Goal: Transaction & Acquisition: Book appointment/travel/reservation

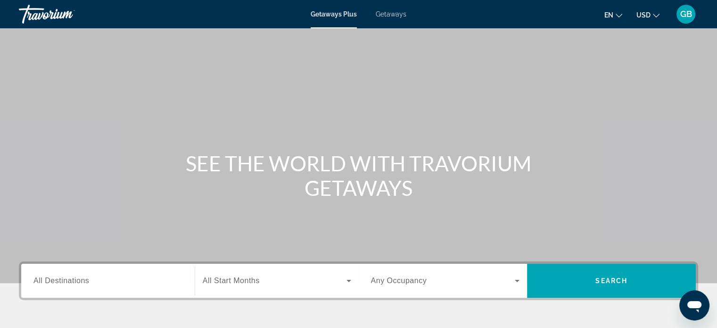
click at [400, 11] on span "Getaways" at bounding box center [391, 14] width 31 height 8
click at [85, 280] on span "All Destinations" at bounding box center [61, 280] width 56 height 8
click at [85, 280] on input "Destination All Destinations" at bounding box center [107, 280] width 149 height 11
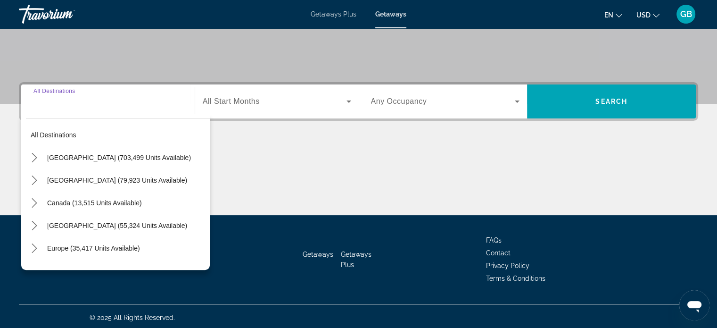
scroll to position [182, 0]
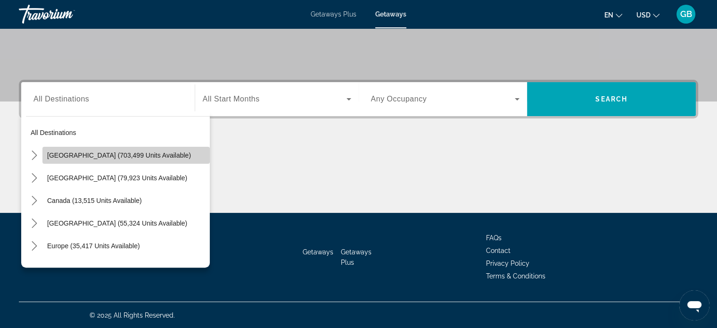
click at [129, 152] on span "[GEOGRAPHIC_DATA] (703,499 units available)" at bounding box center [119, 155] width 144 height 8
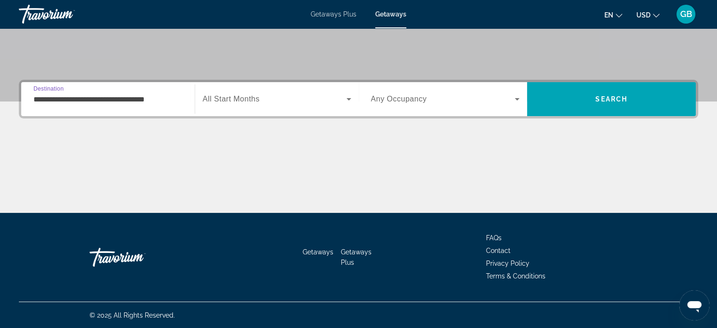
click at [123, 100] on input "**********" at bounding box center [107, 99] width 149 height 11
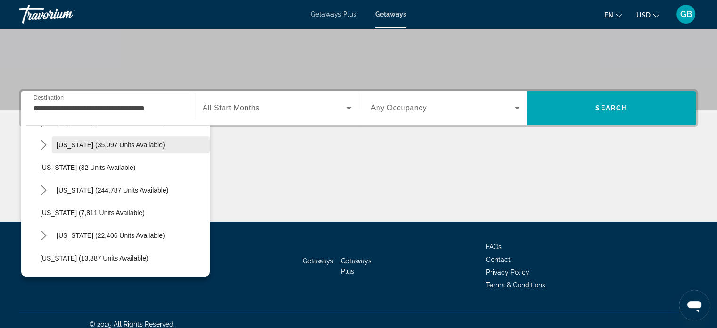
scroll to position [106, 0]
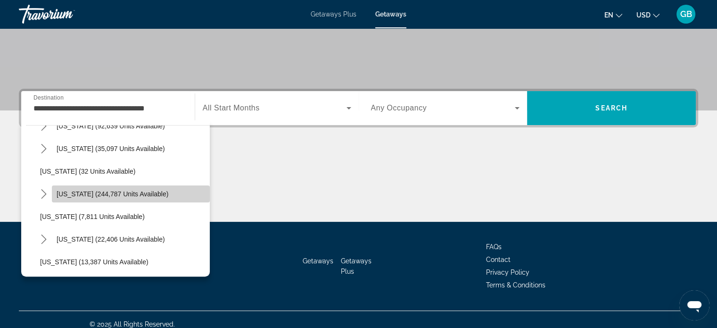
click at [156, 192] on span "Select destination: Florida (244,787 units available)" at bounding box center [131, 194] width 158 height 23
type input "**********"
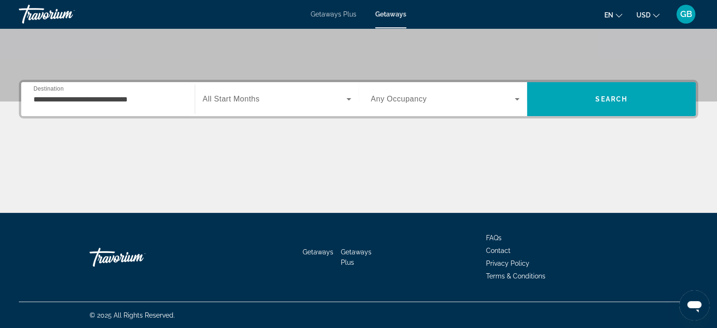
click at [245, 100] on span "All Start Months" at bounding box center [231, 99] width 57 height 8
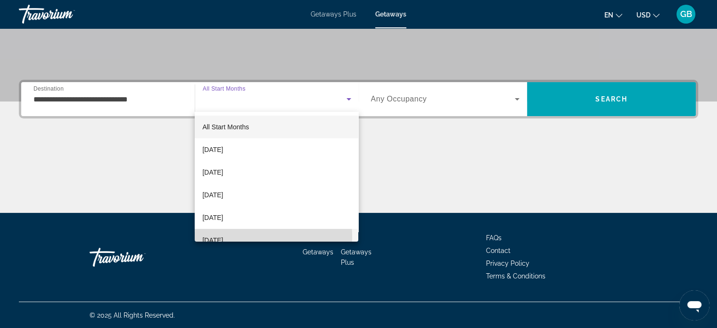
click at [223, 236] on span "[DATE]" at bounding box center [212, 239] width 21 height 11
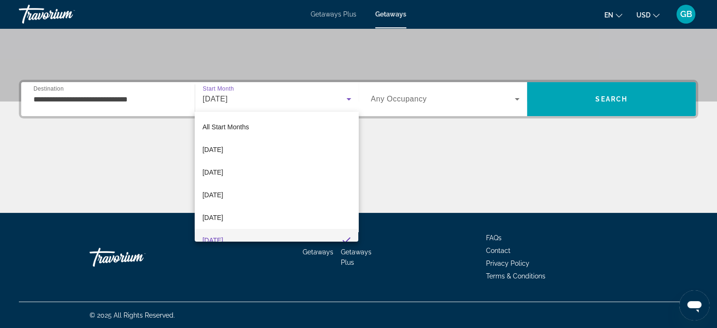
scroll to position [0, 0]
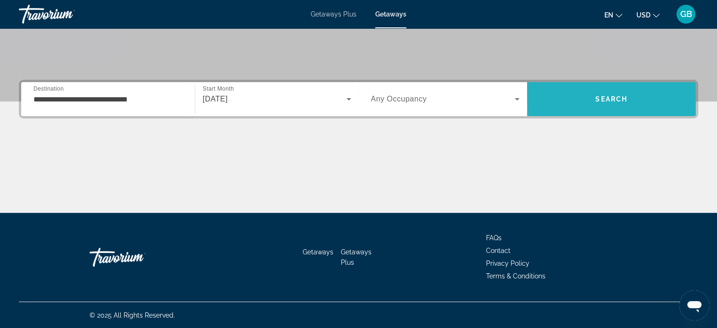
click at [593, 96] on span "Search" at bounding box center [611, 99] width 169 height 23
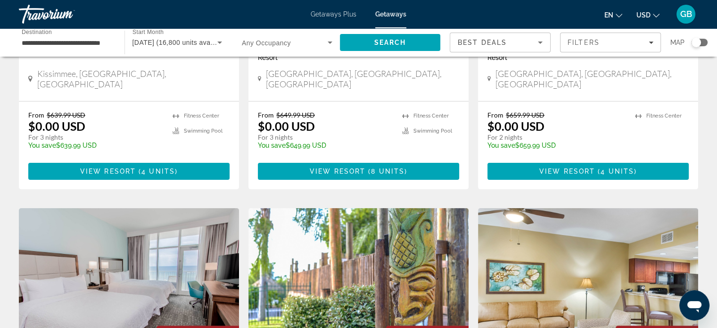
scroll to position [226, 0]
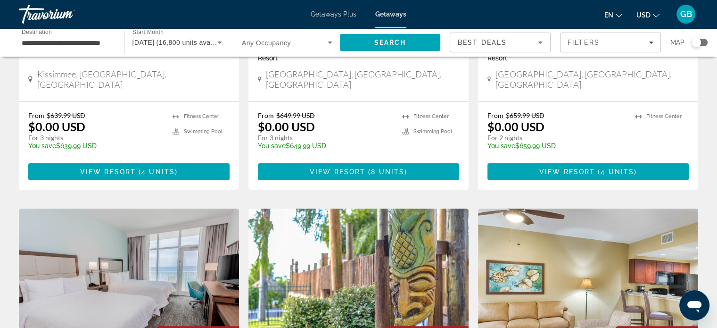
click at [704, 42] on div "Search widget" at bounding box center [700, 43] width 16 height 8
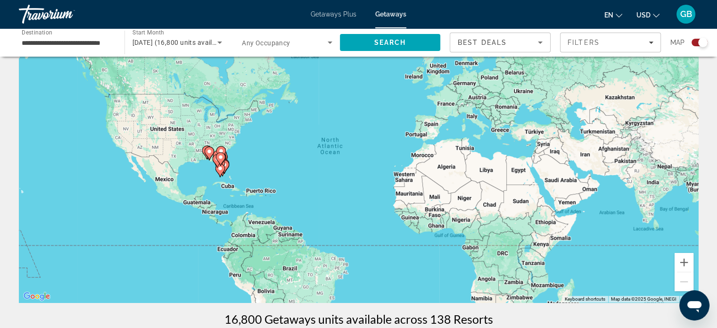
scroll to position [0, 0]
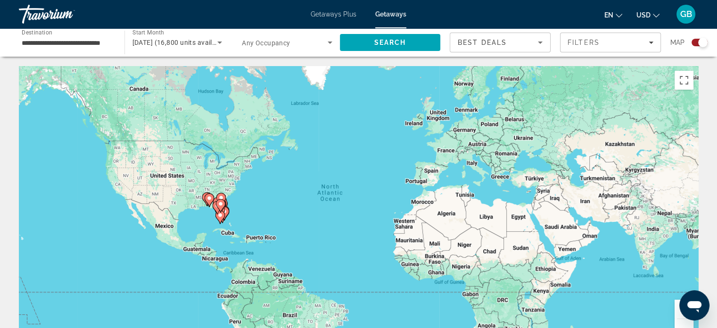
click at [678, 314] on button "Zoom in" at bounding box center [684, 308] width 19 height 19
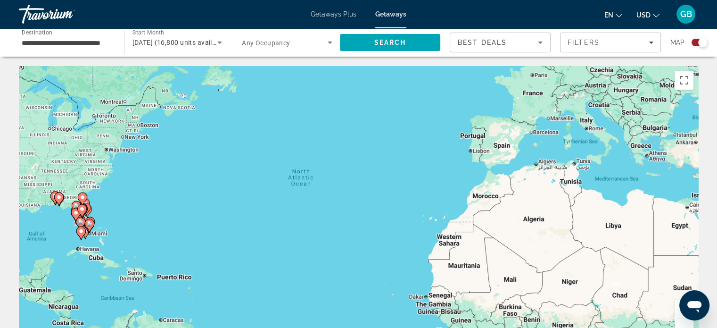
click at [678, 314] on button "Zoom in" at bounding box center [684, 308] width 19 height 19
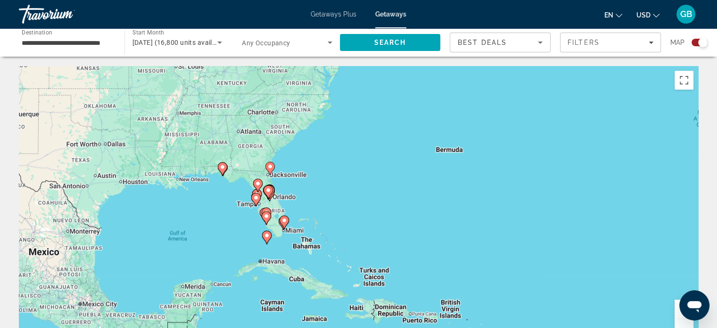
drag, startPoint x: 204, startPoint y: 232, endPoint x: 669, endPoint y: 203, distance: 466.3
click at [669, 203] on div "To activate drag with keyboard, press Alt + Enter. Once in keyboard drag state,…" at bounding box center [359, 207] width 680 height 283
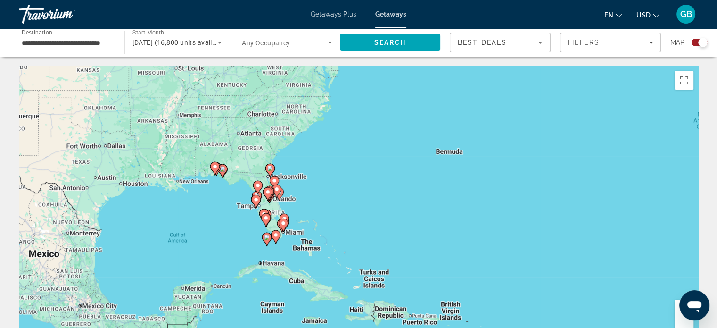
click at [254, 201] on image "Main content" at bounding box center [256, 200] width 6 height 6
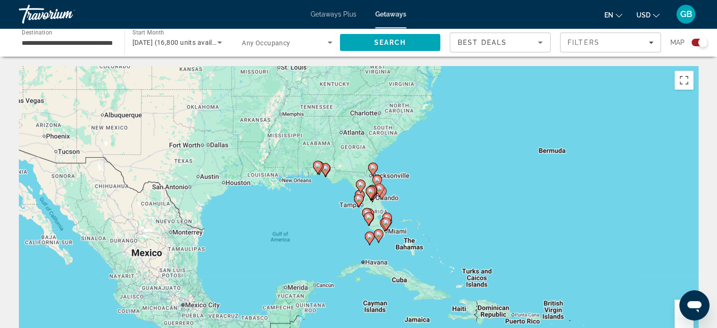
click at [357, 199] on image "Main content" at bounding box center [359, 199] width 6 height 6
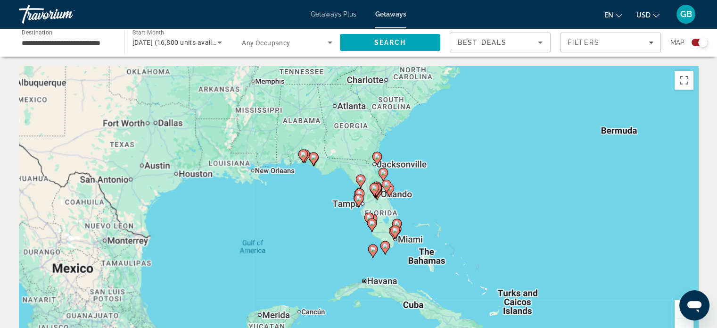
click at [357, 199] on image "Main content" at bounding box center [359, 199] width 6 height 6
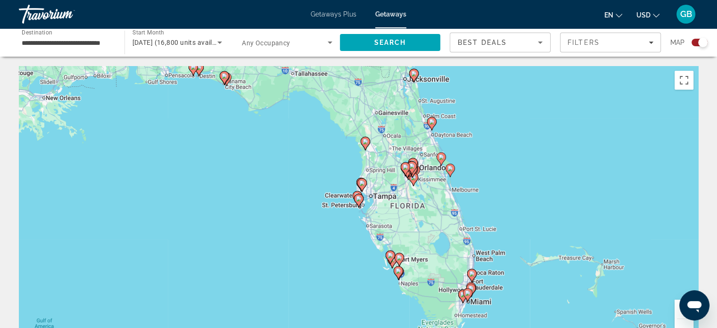
click at [357, 195] on icon "Main content" at bounding box center [358, 200] width 8 height 12
type input "**********"
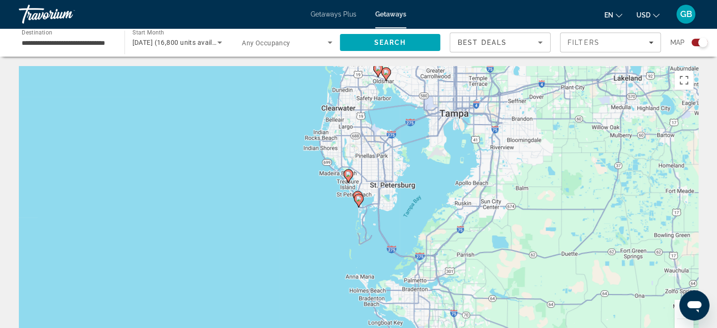
click at [406, 129] on div "To navigate, press the arrow keys. To activate drag with keyboard, press Alt + …" at bounding box center [359, 207] width 680 height 283
click at [407, 133] on div "To navigate, press the arrow keys. To activate drag with keyboard, press Alt + …" at bounding box center [359, 207] width 680 height 283
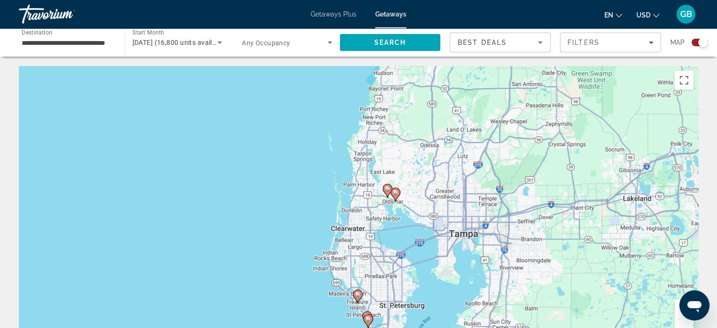
drag, startPoint x: 406, startPoint y: 139, endPoint x: 417, endPoint y: 250, distance: 111.9
click at [417, 250] on div "To activate drag with keyboard, press Alt + Enter. Once in keyboard drag state,…" at bounding box center [359, 207] width 680 height 283
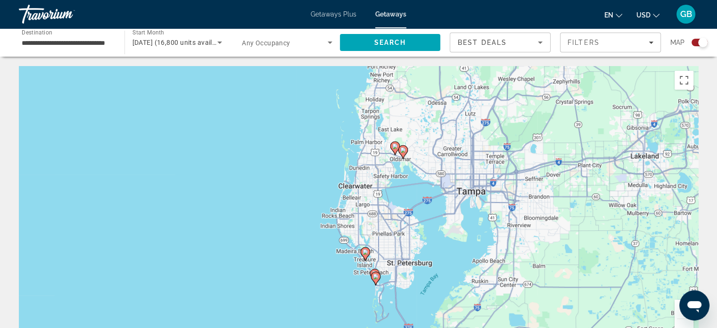
drag, startPoint x: 417, startPoint y: 250, endPoint x: 424, endPoint y: 215, distance: 36.1
click at [424, 215] on div "To activate drag with keyboard, press Alt + Enter. Once in keyboard drag state,…" at bounding box center [359, 207] width 680 height 283
click at [364, 254] on icon "Main content" at bounding box center [365, 252] width 8 height 12
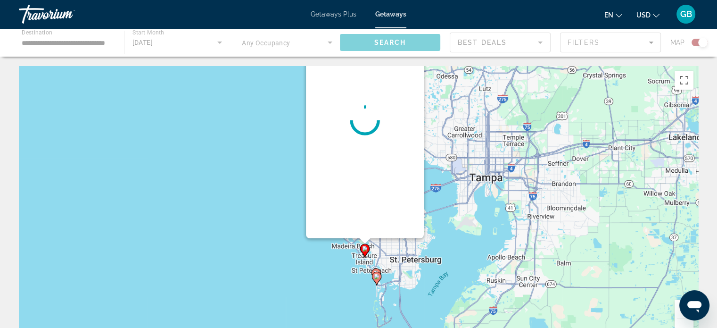
click at [364, 254] on icon "Main content" at bounding box center [364, 250] width 8 height 12
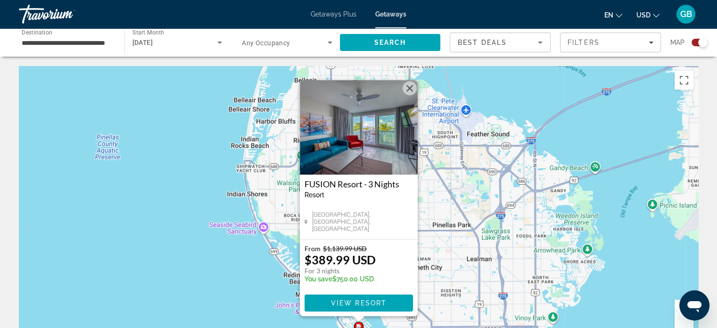
click at [412, 88] on button "Close" at bounding box center [410, 88] width 14 height 14
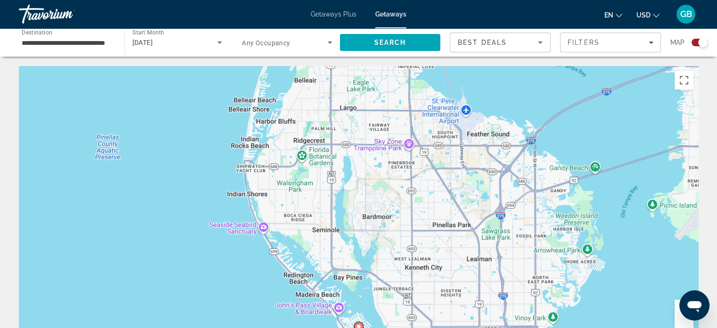
click at [412, 88] on div "To activate drag with keyboard, press Alt + Enter. Once in keyboard drag state,…" at bounding box center [359, 207] width 680 height 283
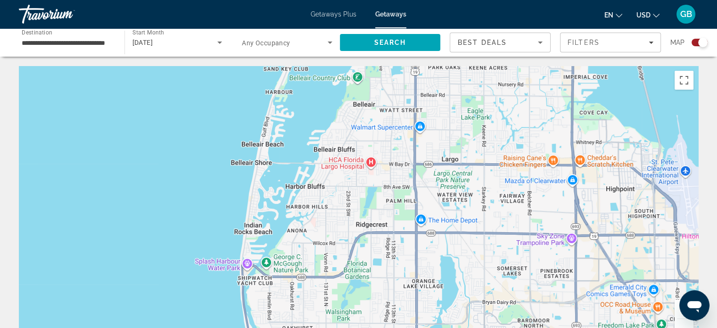
drag, startPoint x: 498, startPoint y: 210, endPoint x: 670, endPoint y: 249, distance: 176.0
click at [670, 249] on div "Main content" at bounding box center [359, 207] width 680 height 283
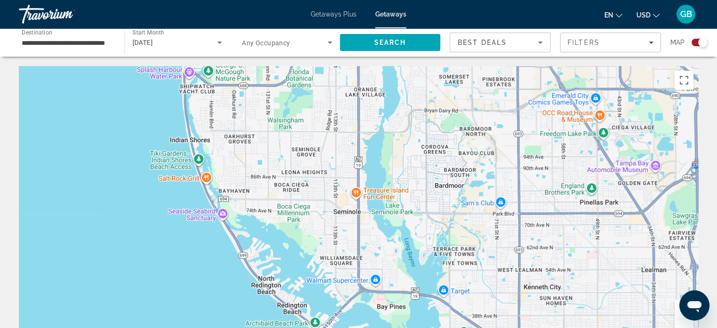
drag, startPoint x: 662, startPoint y: 177, endPoint x: 584, endPoint y: 2, distance: 191.7
click at [584, 2] on div "**********" at bounding box center [358, 164] width 717 height 328
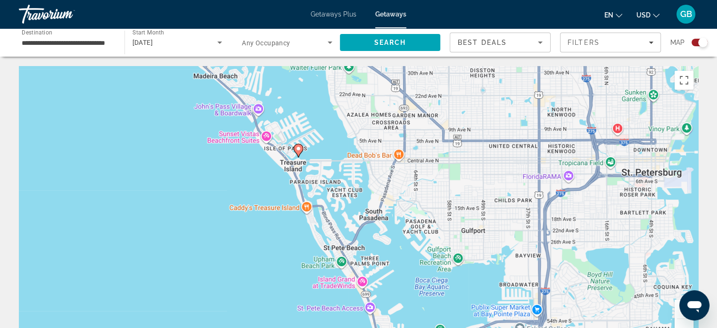
drag, startPoint x: 346, startPoint y: 218, endPoint x: 230, endPoint y: -50, distance: 291.7
click at [230, 0] on html "**********" at bounding box center [358, 164] width 717 height 328
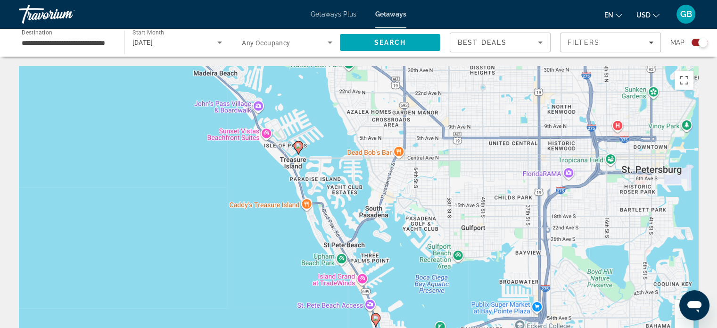
click at [482, 132] on div "To activate drag with keyboard, press Alt + Enter. Once in keyboard drag state,…" at bounding box center [359, 207] width 680 height 283
drag, startPoint x: 482, startPoint y: 132, endPoint x: 483, endPoint y: 163, distance: 31.6
click at [482, 141] on div "To activate drag with keyboard, press Alt + Enter. Once in keyboard drag state,…" at bounding box center [359, 207] width 680 height 283
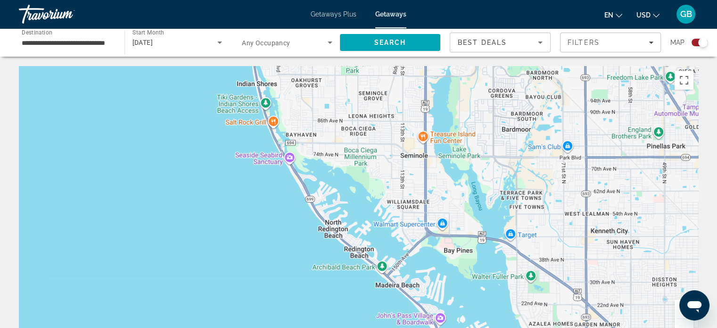
drag, startPoint x: 483, startPoint y: 163, endPoint x: 664, endPoint y: 350, distance: 260.5
click at [664, 327] on html "**********" at bounding box center [358, 164] width 717 height 328
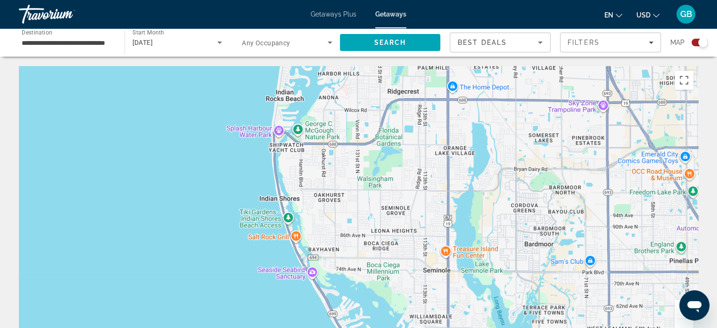
drag, startPoint x: 507, startPoint y: 102, endPoint x: 530, endPoint y: 220, distance: 120.1
click at [530, 220] on div "To activate drag with keyboard, press Alt + Enter. Once in keyboard drag state,…" at bounding box center [359, 207] width 680 height 283
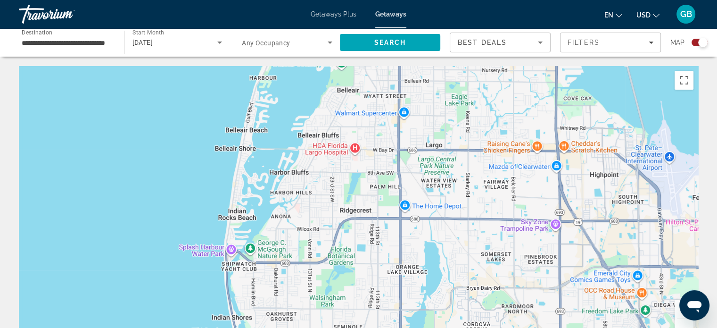
drag, startPoint x: 522, startPoint y: 311, endPoint x: 481, endPoint y: 349, distance: 56.7
click at [481, 327] on html "**********" at bounding box center [358, 164] width 717 height 328
click at [415, 77] on div "Main content" at bounding box center [359, 207] width 680 height 283
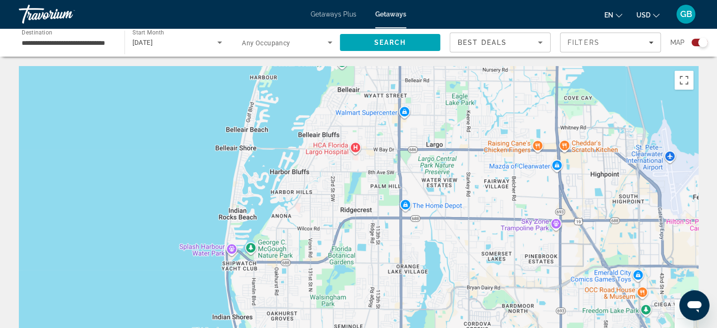
click at [415, 77] on div "Main content" at bounding box center [359, 207] width 680 height 283
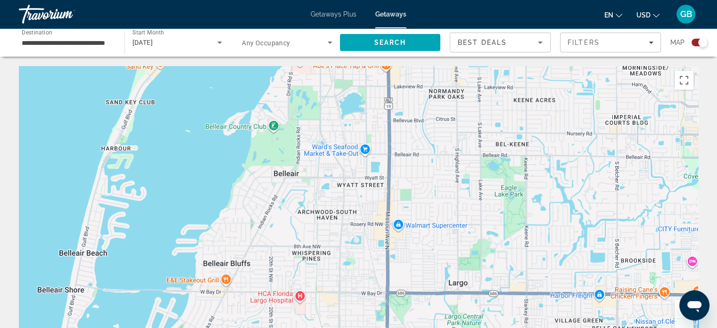
drag, startPoint x: 415, startPoint y: 77, endPoint x: 422, endPoint y: 166, distance: 88.9
click at [422, 166] on div "Main content" at bounding box center [359, 207] width 680 height 283
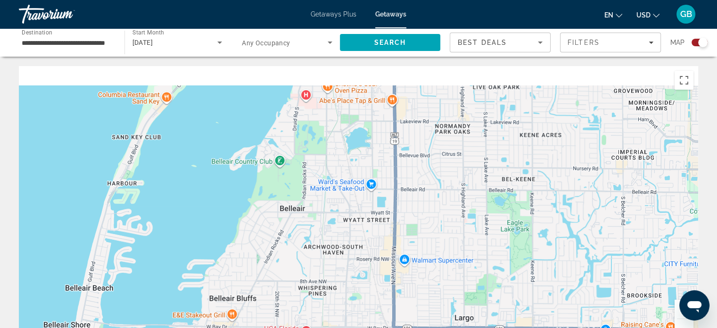
click at [422, 166] on div "Main content" at bounding box center [359, 207] width 680 height 283
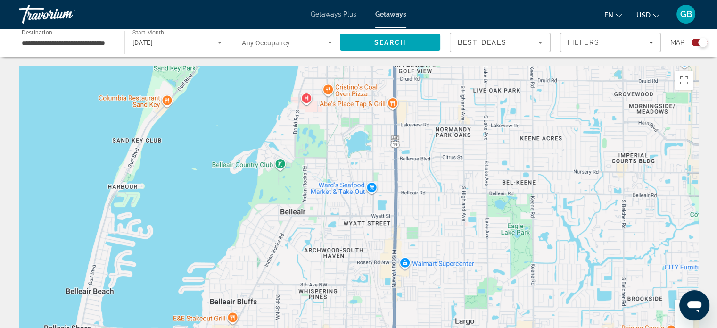
click at [685, 322] on button "Zoom out" at bounding box center [684, 328] width 19 height 19
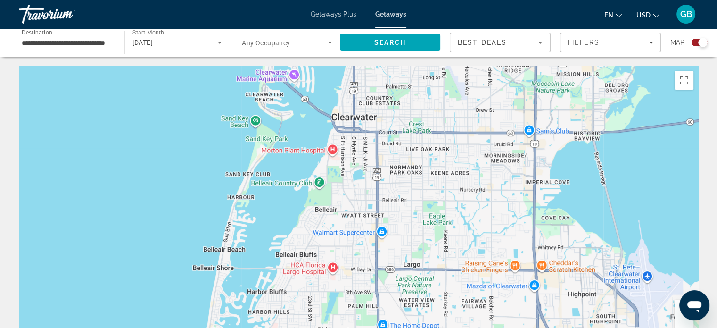
click at [685, 322] on button "Zoom out" at bounding box center [684, 328] width 19 height 19
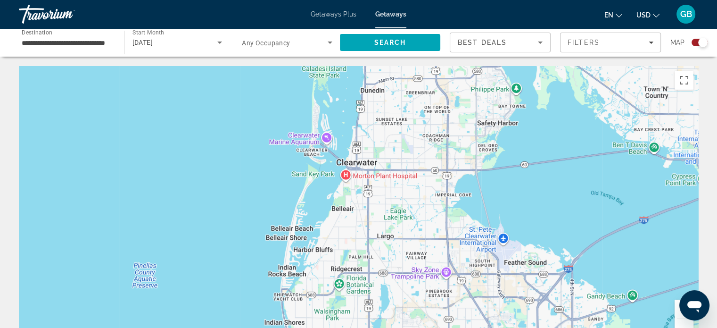
click at [685, 322] on button "Zoom out" at bounding box center [684, 328] width 19 height 19
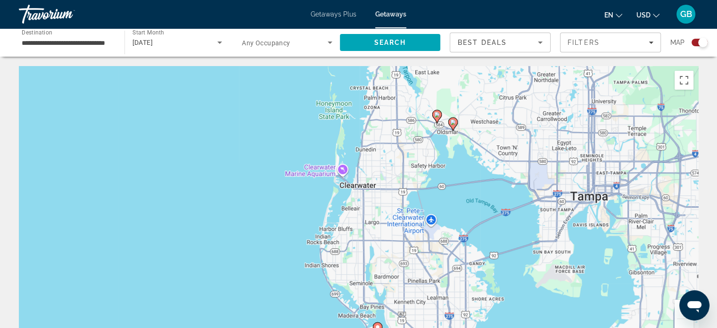
click at [454, 124] on image "Main content" at bounding box center [453, 122] width 6 height 6
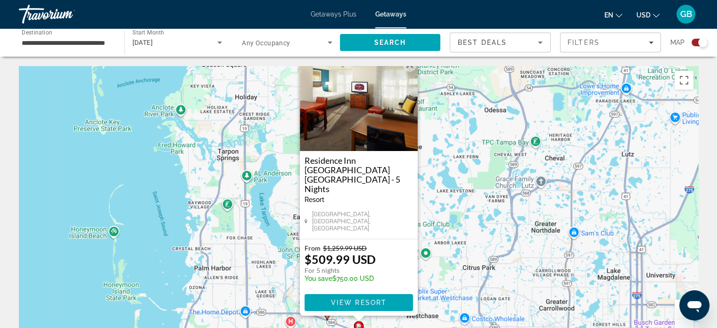
click at [411, 72] on button "Close" at bounding box center [410, 65] width 14 height 14
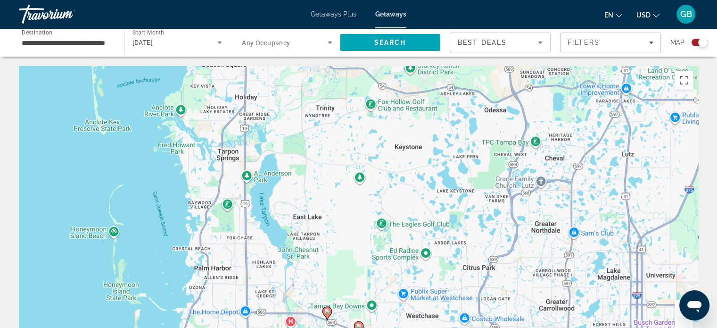
click at [683, 322] on button "Zoom out" at bounding box center [684, 328] width 19 height 19
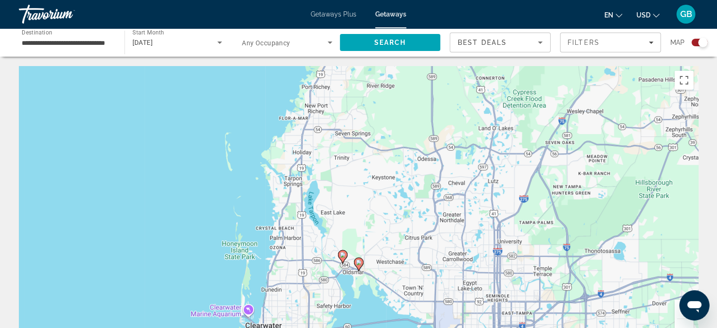
click at [360, 260] on image "Main content" at bounding box center [359, 262] width 6 height 6
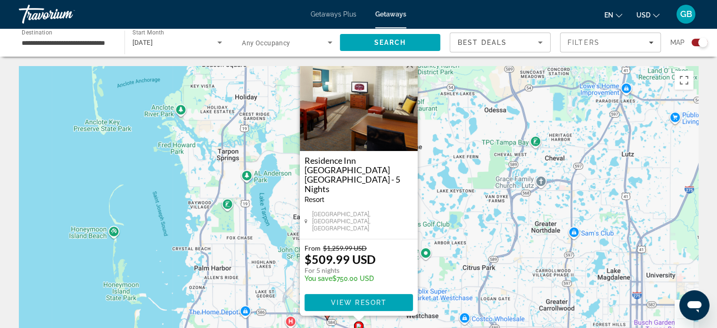
click at [282, 256] on div "To activate drag with keyboard, press Alt + Enter. Once in keyboard drag state,…" at bounding box center [359, 207] width 680 height 283
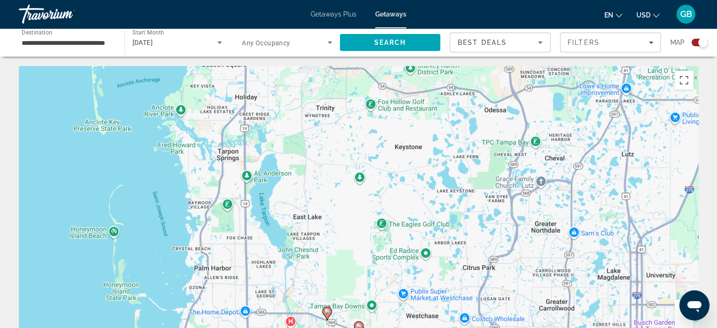
click at [328, 311] on image "Main content" at bounding box center [327, 311] width 6 height 6
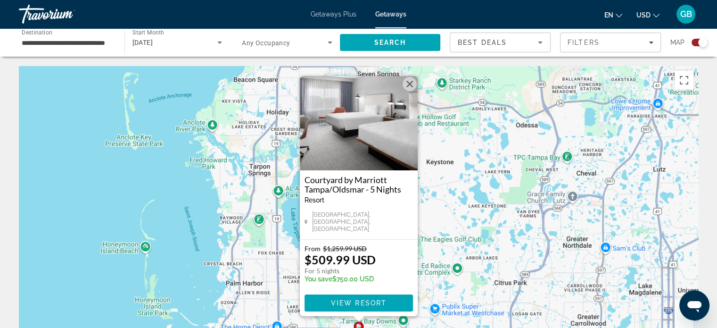
click at [682, 324] on button "Zoom out" at bounding box center [684, 328] width 19 height 19
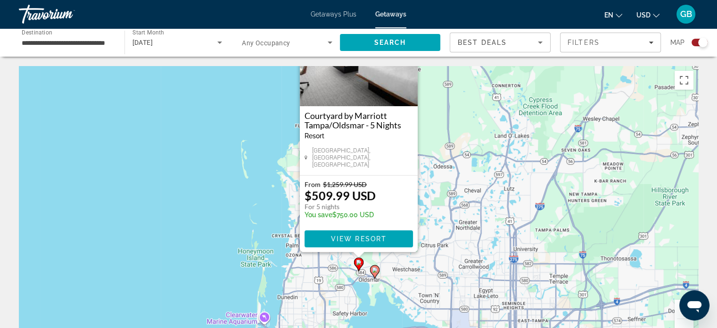
click at [682, 324] on button "Zoom out" at bounding box center [684, 328] width 19 height 19
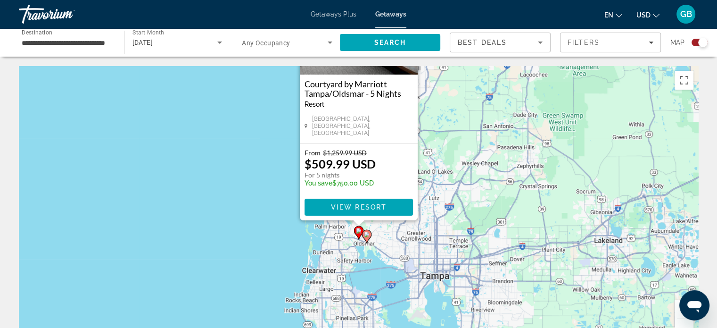
click at [682, 324] on button "Zoom out" at bounding box center [684, 328] width 19 height 19
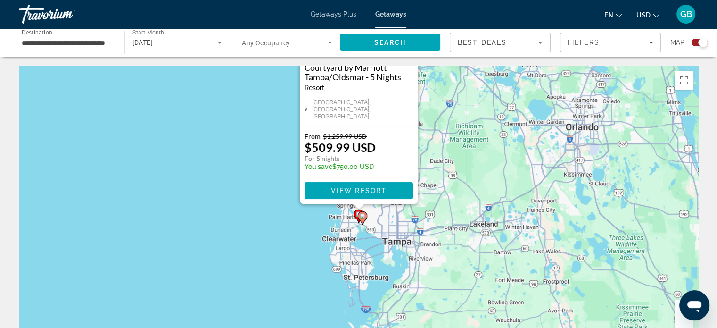
click at [682, 324] on button "Zoom out" at bounding box center [684, 328] width 19 height 19
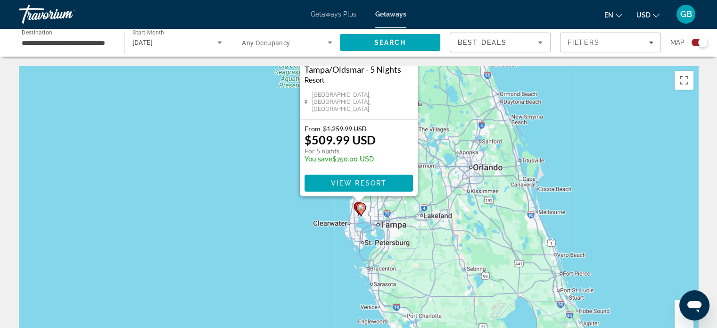
click at [682, 324] on button "Zoom out" at bounding box center [684, 328] width 19 height 19
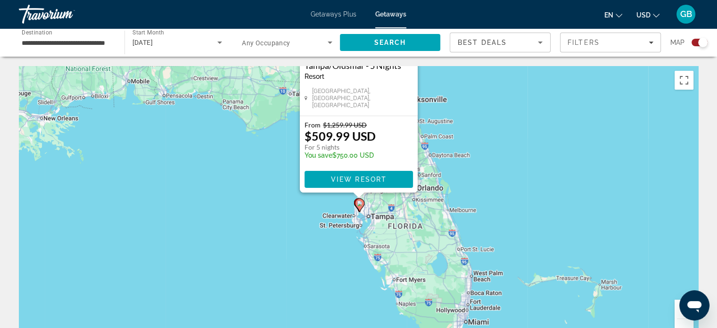
click at [595, 183] on div "To activate drag with keyboard, press Alt + Enter. Once in keyboard drag state,…" at bounding box center [359, 207] width 680 height 283
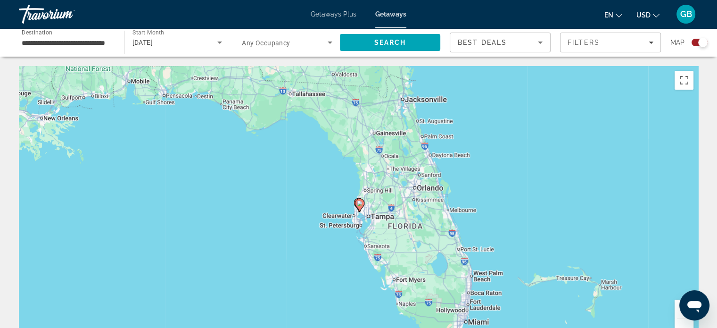
click at [685, 324] on button "Zoom out" at bounding box center [684, 328] width 19 height 19
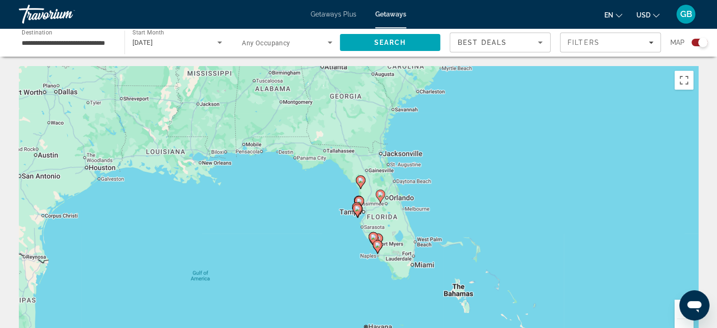
click at [361, 179] on image "Main content" at bounding box center [361, 180] width 6 height 6
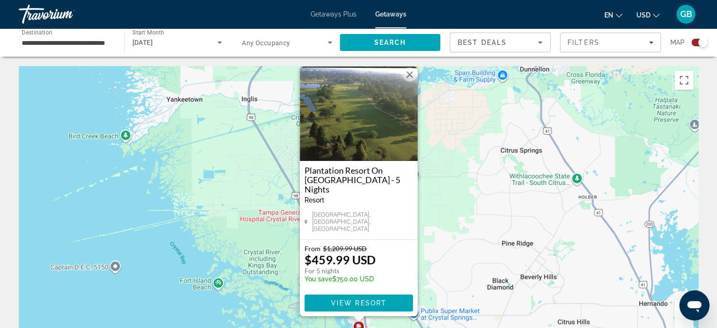
click at [409, 82] on button "Close" at bounding box center [410, 74] width 14 height 14
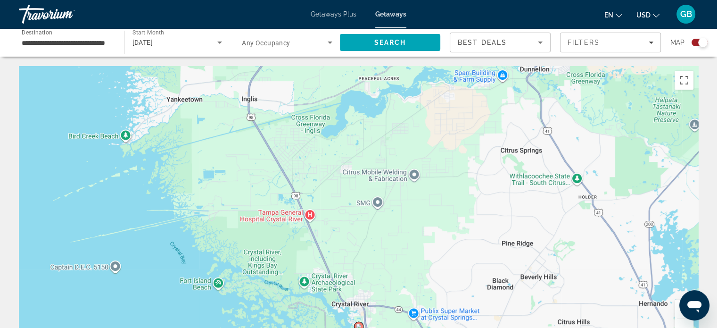
click at [685, 322] on button "Zoom out" at bounding box center [684, 328] width 19 height 19
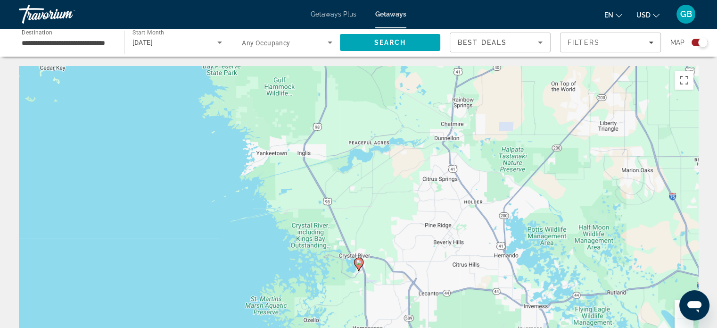
click at [685, 322] on button "Zoom out" at bounding box center [684, 328] width 19 height 19
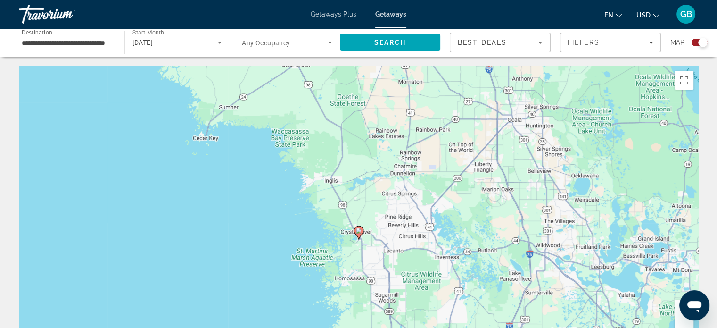
click at [685, 322] on button "Zoom out" at bounding box center [684, 328] width 19 height 19
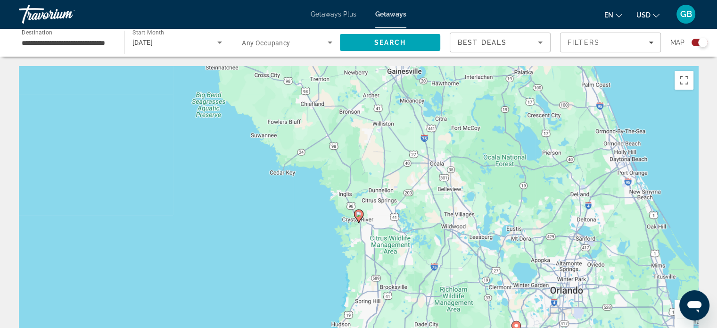
click at [685, 322] on button "Zoom out" at bounding box center [684, 328] width 19 height 19
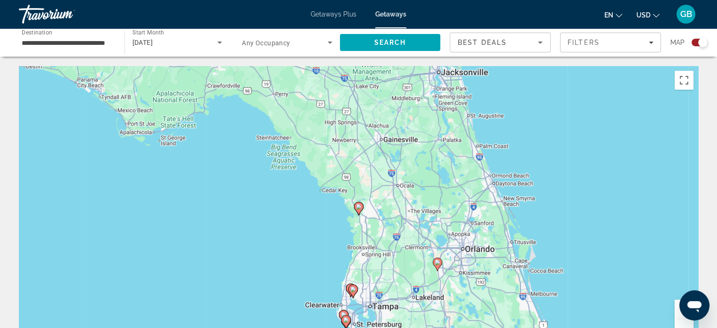
click at [346, 320] on image "Main content" at bounding box center [346, 320] width 6 height 6
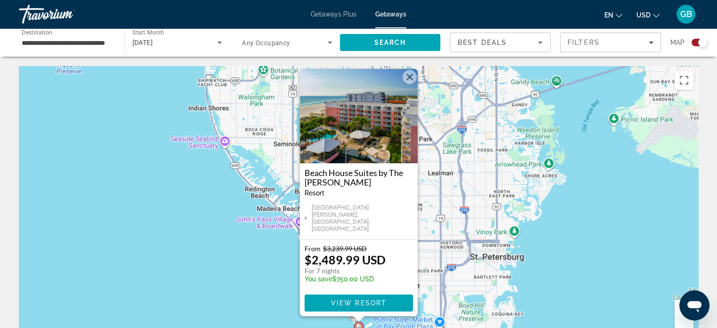
click at [407, 84] on button "Close" at bounding box center [410, 77] width 14 height 14
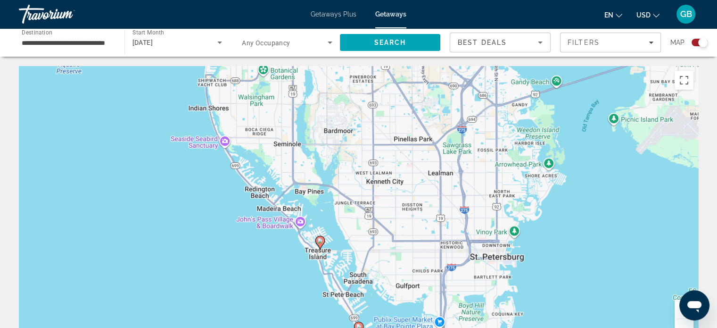
click at [686, 323] on button "Zoom out" at bounding box center [684, 328] width 19 height 19
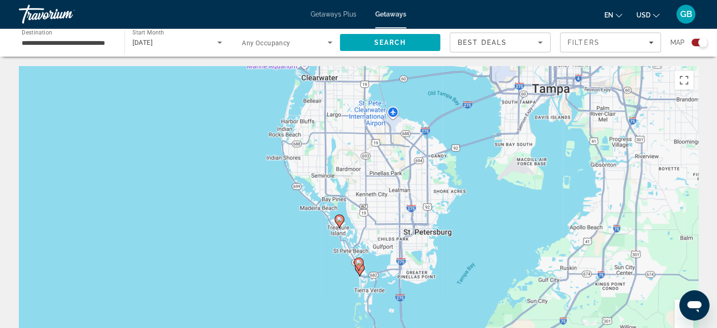
click at [358, 270] on gmp-advanced-marker "Main content" at bounding box center [358, 264] width 9 height 14
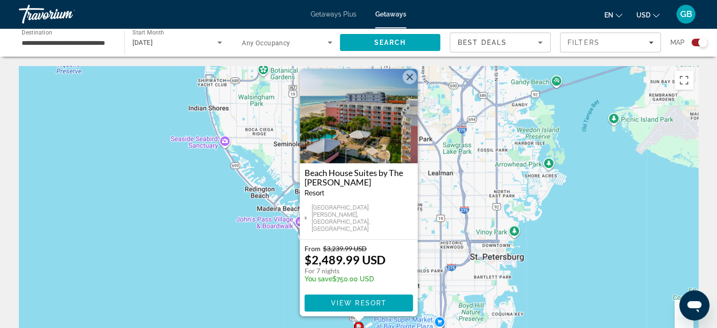
click at [407, 84] on button "Close" at bounding box center [410, 77] width 14 height 14
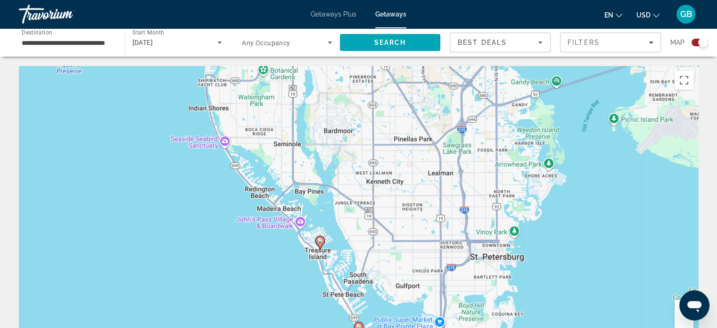
click at [358, 322] on icon "Main content" at bounding box center [358, 328] width 9 height 13
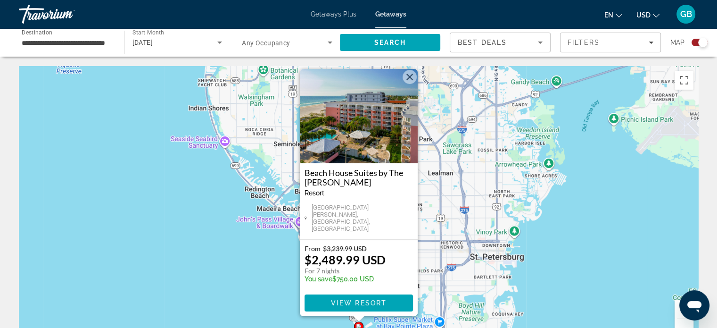
click at [407, 84] on button "Close" at bounding box center [410, 77] width 14 height 14
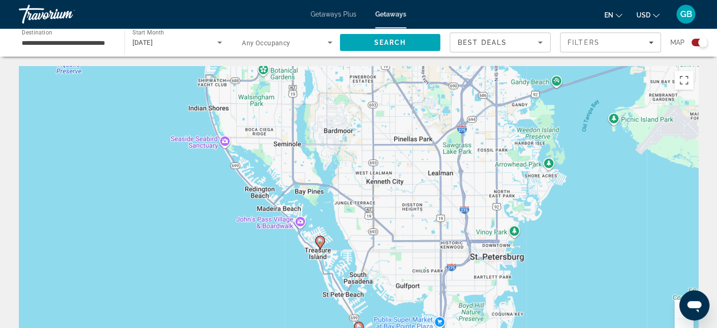
click at [686, 324] on button "Zoom out" at bounding box center [684, 328] width 19 height 19
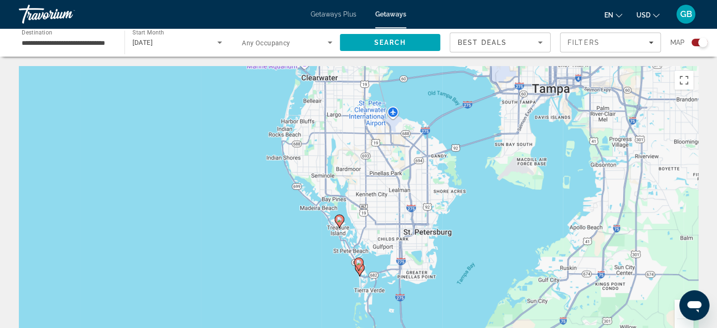
click at [686, 324] on button "Zoom out" at bounding box center [684, 328] width 19 height 19
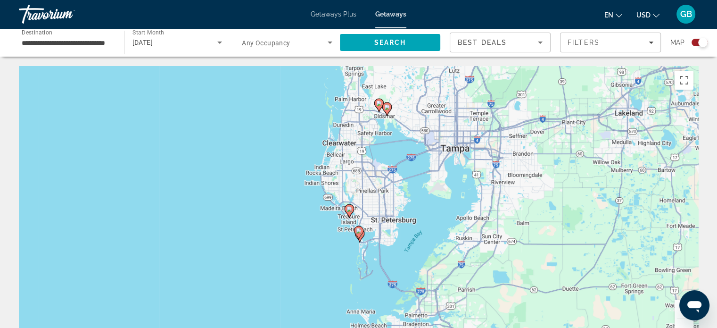
click at [685, 323] on button "Zoom out" at bounding box center [684, 328] width 19 height 19
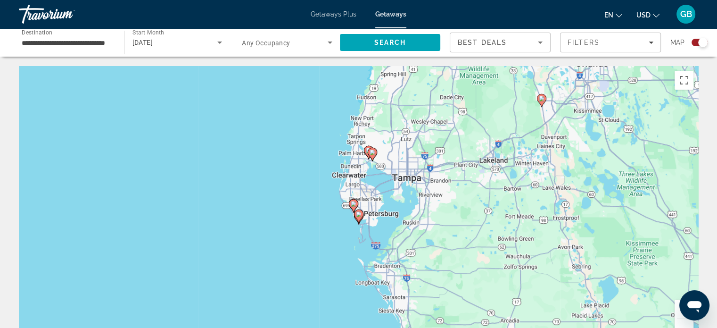
click at [547, 96] on div "To activate drag with keyboard, press Alt + Enter. Once in keyboard drag state,…" at bounding box center [359, 207] width 680 height 283
click at [543, 99] on image "Main content" at bounding box center [542, 99] width 6 height 6
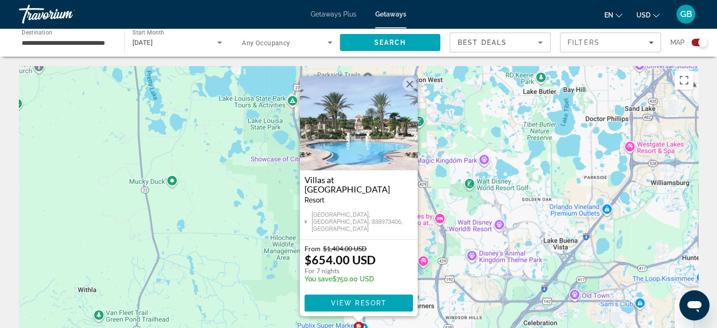
click at [685, 322] on button "Zoom out" at bounding box center [684, 328] width 19 height 19
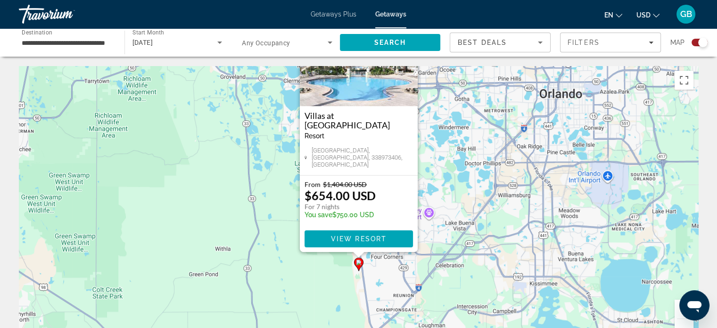
click at [685, 322] on button "Zoom out" at bounding box center [684, 328] width 19 height 19
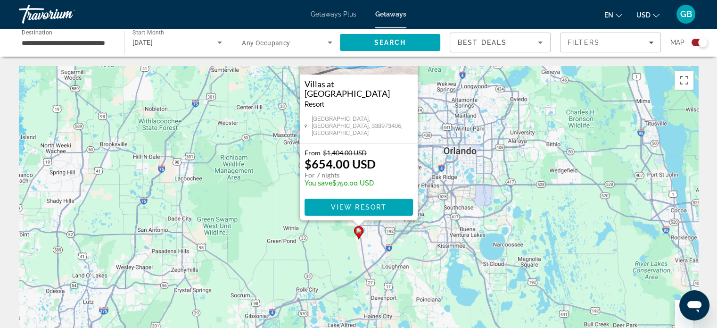
click at [685, 322] on button "Zoom out" at bounding box center [684, 328] width 19 height 19
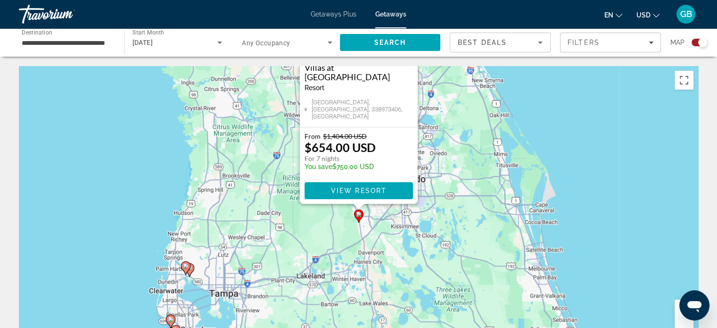
click at [187, 266] on image "Main content" at bounding box center [186, 266] width 6 height 6
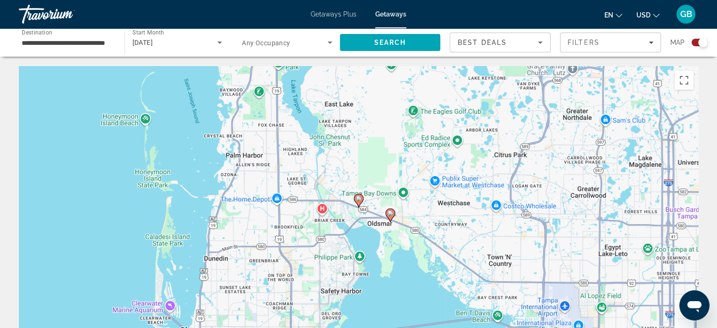
click at [389, 214] on image "Main content" at bounding box center [391, 213] width 6 height 6
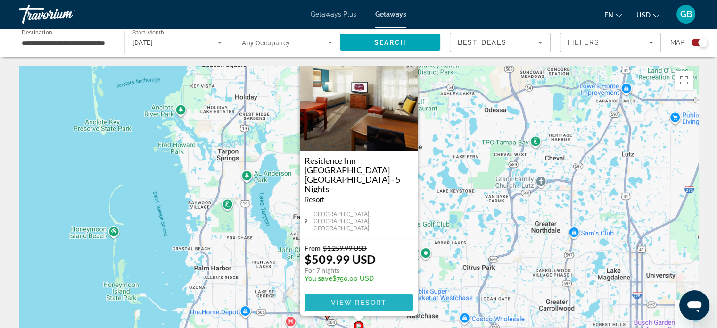
click at [370, 299] on span "View Resort" at bounding box center [359, 303] width 56 height 8
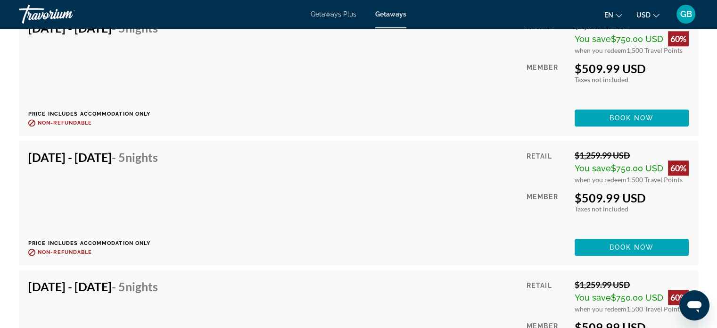
scroll to position [4472, 0]
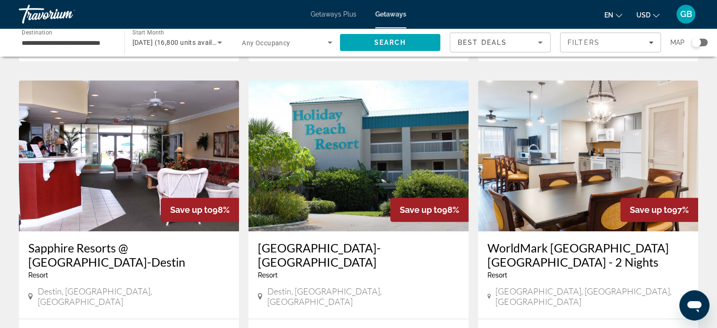
scroll to position [1061, 0]
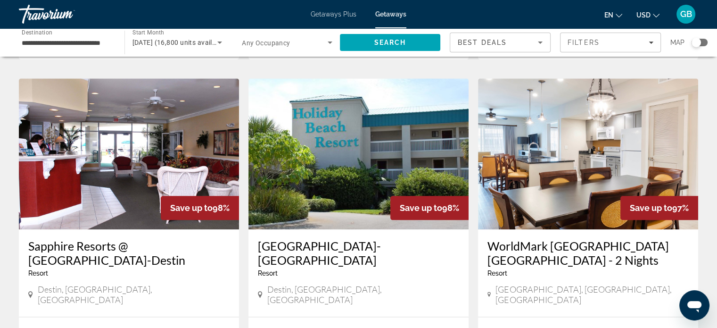
click at [108, 143] on img "Main content" at bounding box center [129, 153] width 220 height 151
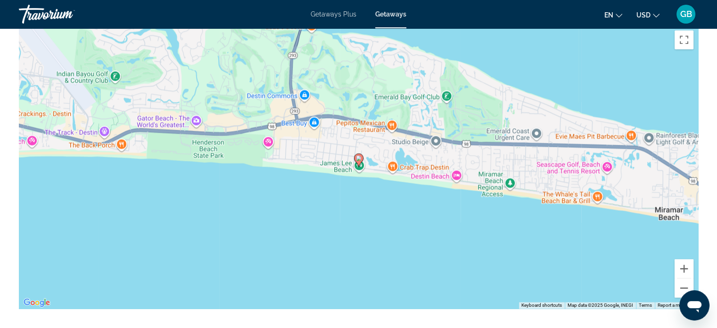
scroll to position [1404, 0]
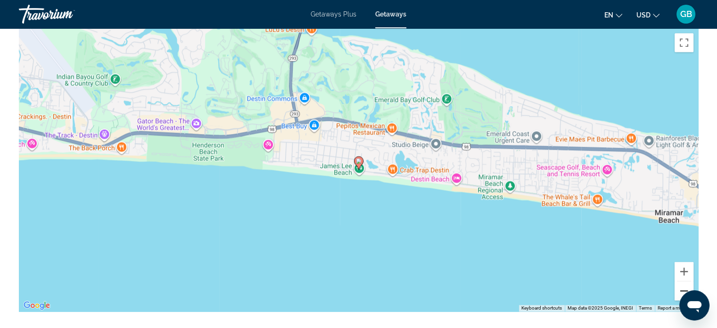
click at [681, 286] on button "Zoom out" at bounding box center [684, 290] width 19 height 19
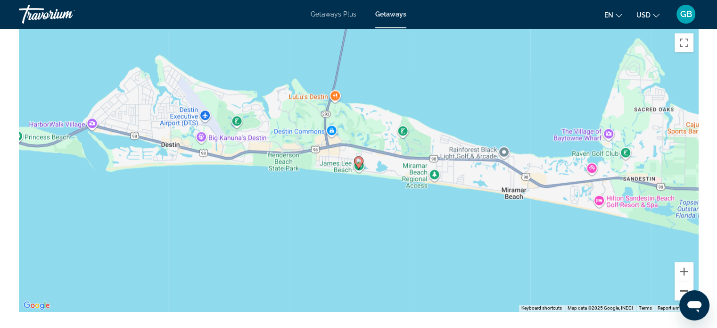
click at [681, 286] on button "Zoom out" at bounding box center [684, 290] width 19 height 19
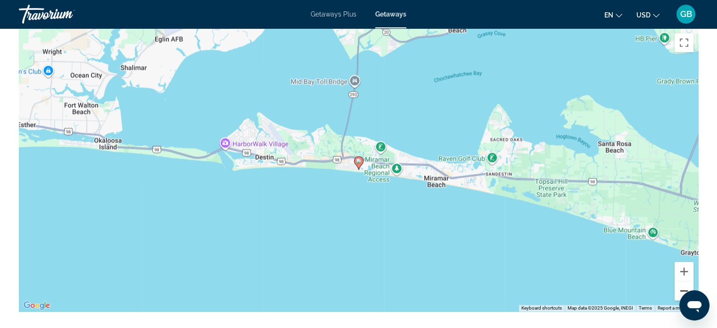
click at [681, 286] on button "Zoom out" at bounding box center [684, 290] width 19 height 19
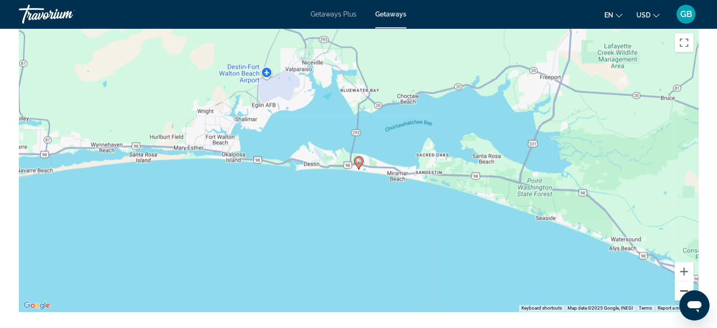
click at [681, 286] on button "Zoom out" at bounding box center [684, 290] width 19 height 19
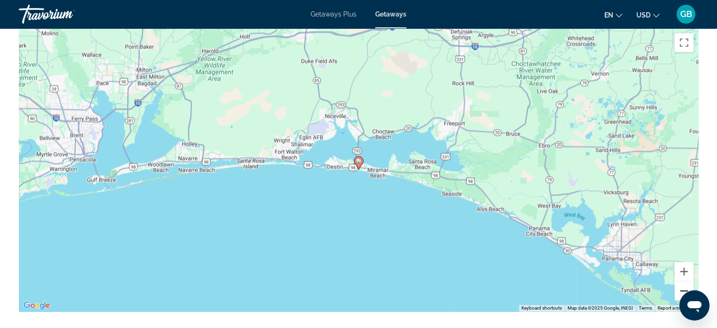
click at [681, 286] on button "Zoom out" at bounding box center [684, 290] width 19 height 19
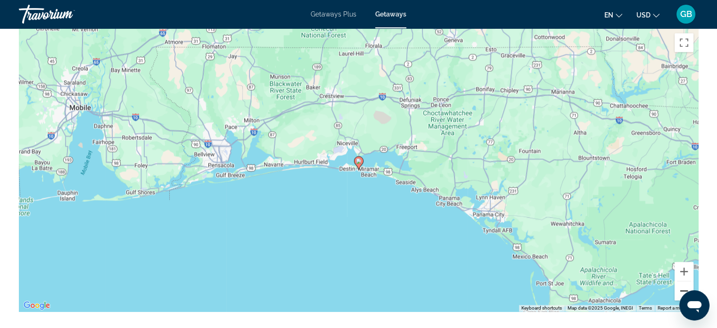
click at [681, 286] on button "Zoom out" at bounding box center [684, 290] width 19 height 19
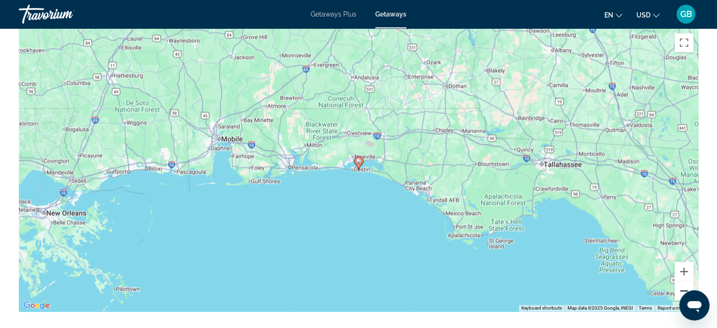
click at [681, 286] on button "Zoom out" at bounding box center [684, 290] width 19 height 19
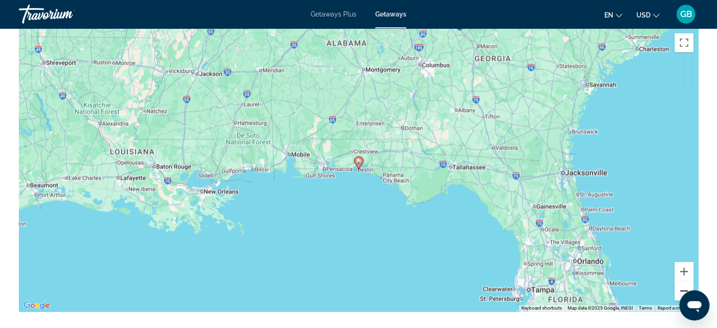
click at [681, 286] on button "Zoom out" at bounding box center [684, 290] width 19 height 19
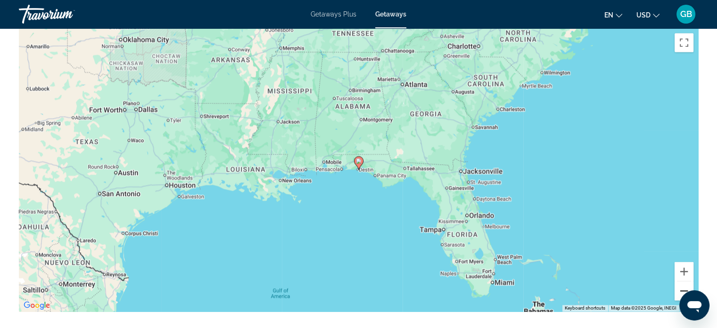
click at [681, 286] on button "Zoom out" at bounding box center [684, 290] width 19 height 19
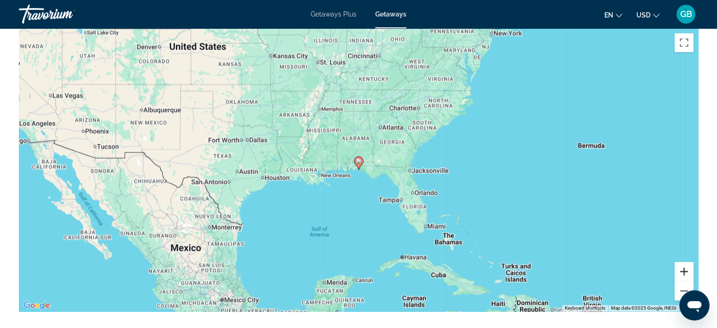
click at [684, 267] on button "Zoom in" at bounding box center [684, 271] width 19 height 19
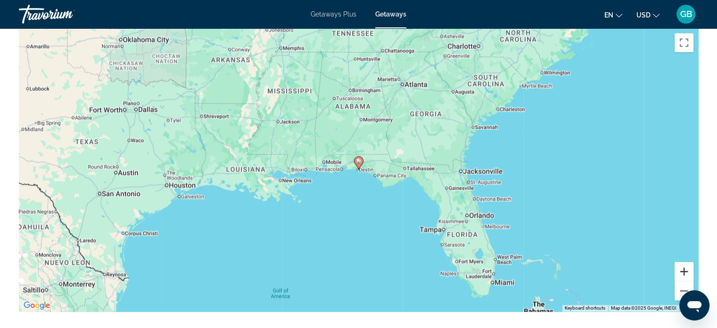
click at [684, 267] on button "Zoom in" at bounding box center [684, 271] width 19 height 19
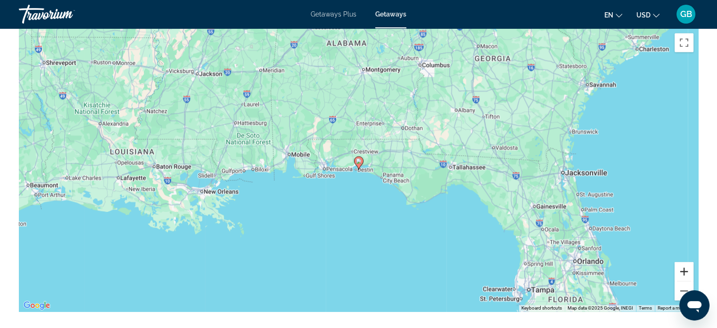
click at [684, 267] on button "Zoom in" at bounding box center [684, 271] width 19 height 19
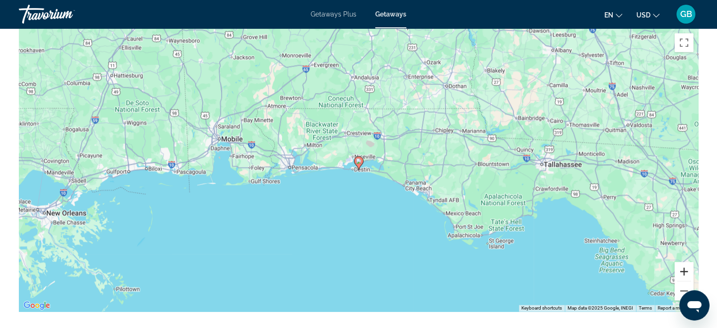
click at [684, 267] on button "Zoom in" at bounding box center [684, 271] width 19 height 19
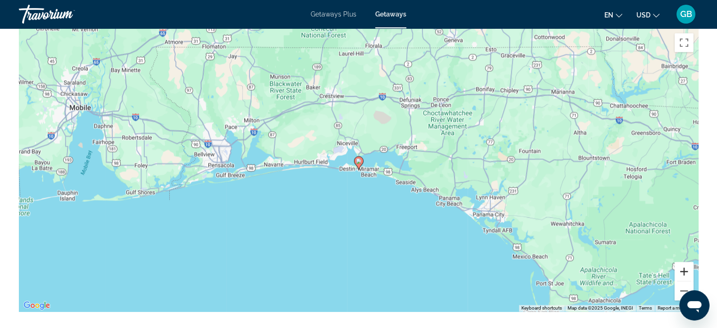
click at [684, 267] on button "Zoom in" at bounding box center [684, 271] width 19 height 19
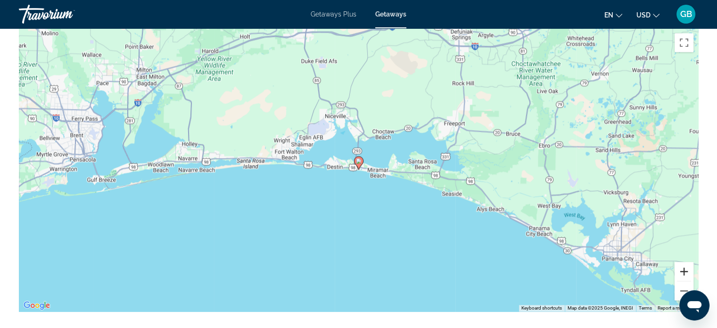
click at [684, 267] on button "Zoom in" at bounding box center [684, 271] width 19 height 19
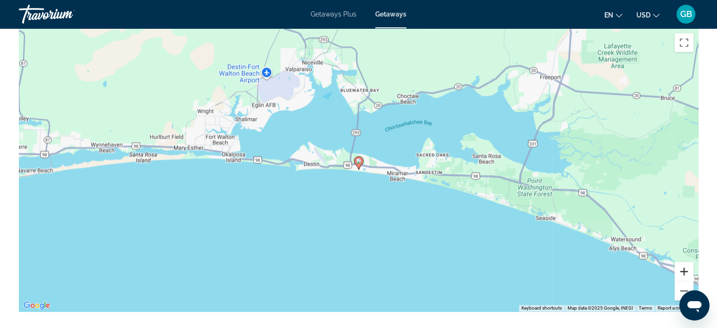
click at [684, 267] on button "Zoom in" at bounding box center [684, 271] width 19 height 19
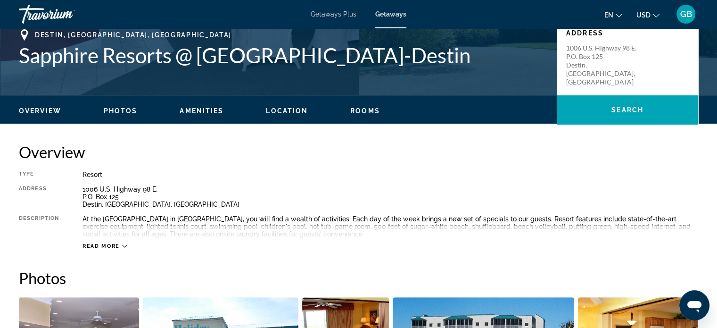
scroll to position [260, 0]
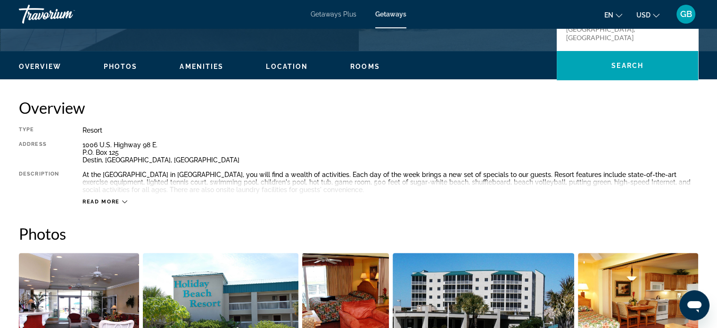
click at [108, 199] on span "Read more" at bounding box center [101, 202] width 37 height 6
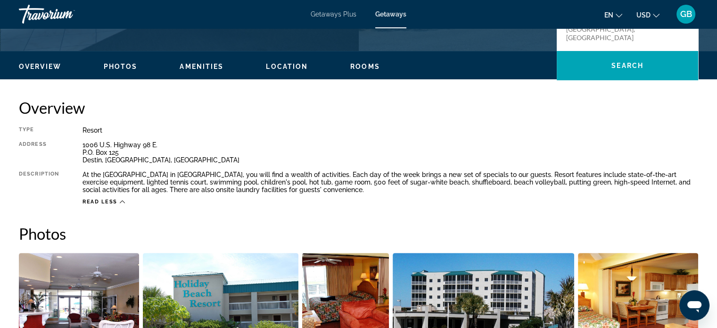
click at [104, 201] on span "Read less" at bounding box center [100, 202] width 35 height 6
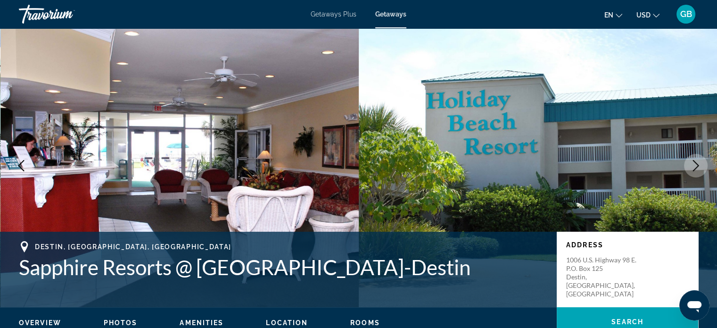
scroll to position [0, 0]
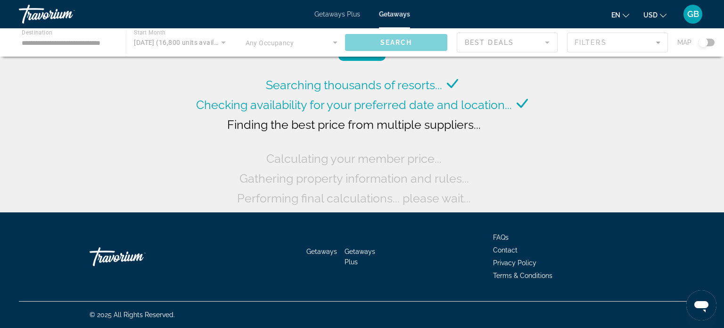
click at [46, 41] on div "Main content" at bounding box center [362, 42] width 724 height 28
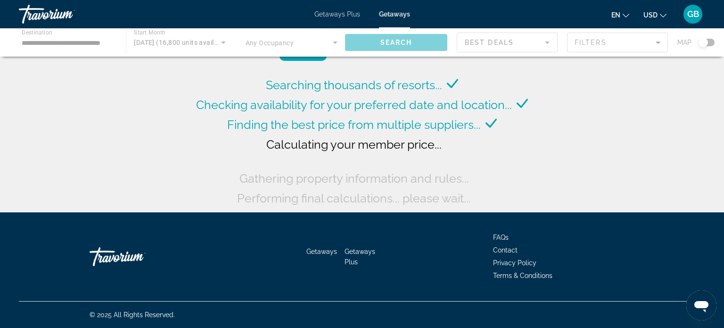
click at [46, 41] on div "Main content" at bounding box center [362, 42] width 724 height 28
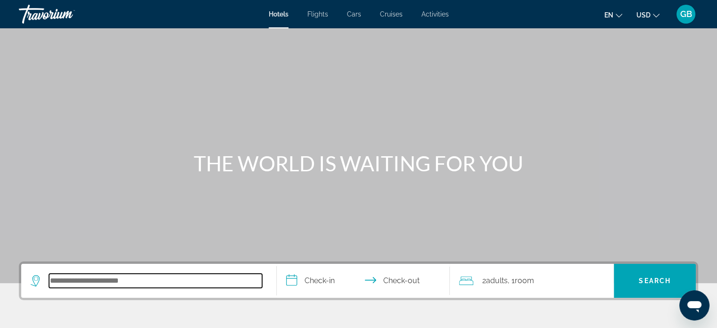
click at [115, 286] on input "Search hotel destination" at bounding box center [155, 281] width 213 height 14
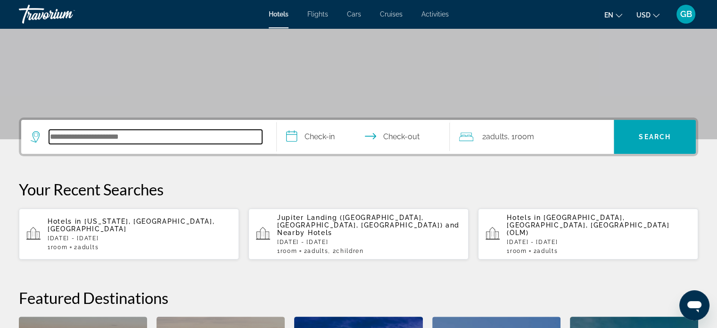
scroll to position [230, 0]
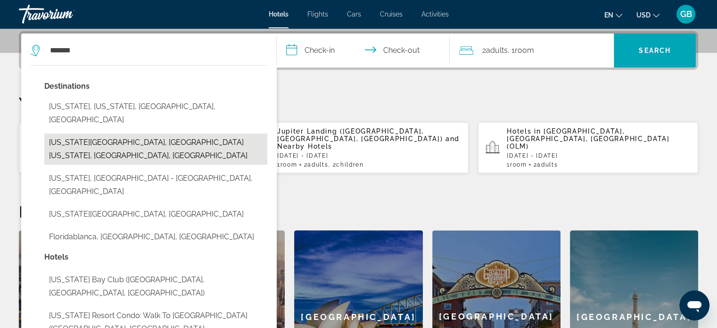
click at [100, 133] on button "Florida Keys, South Florida, FL, United States" at bounding box center [155, 148] width 223 height 31
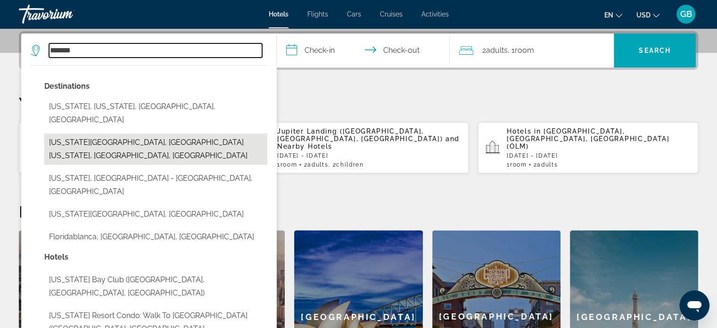
type input "**********"
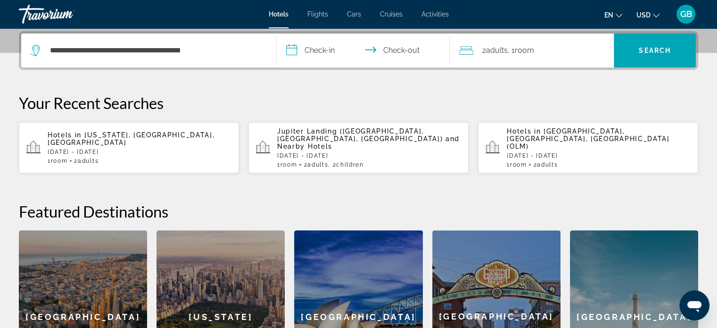
click at [315, 52] on input "**********" at bounding box center [365, 51] width 177 height 37
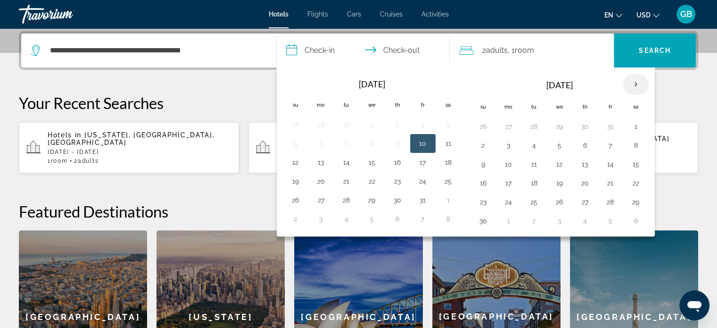
click at [631, 84] on th "Next month" at bounding box center [635, 84] width 25 height 21
drag, startPoint x: 631, startPoint y: 84, endPoint x: 598, endPoint y: 66, distance: 37.8
click at [598, 66] on div "2 Adult Adults , 1 Room rooms" at bounding box center [536, 50] width 155 height 34
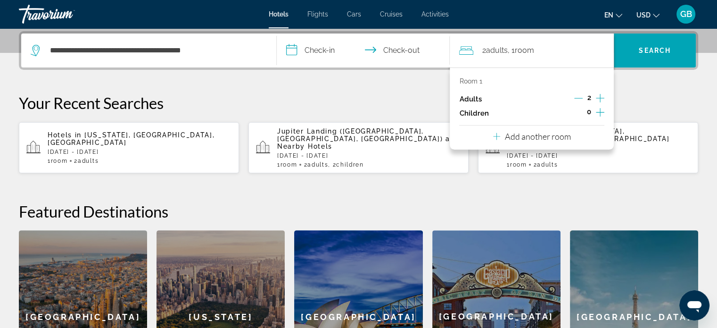
click at [315, 47] on input "**********" at bounding box center [365, 51] width 177 height 37
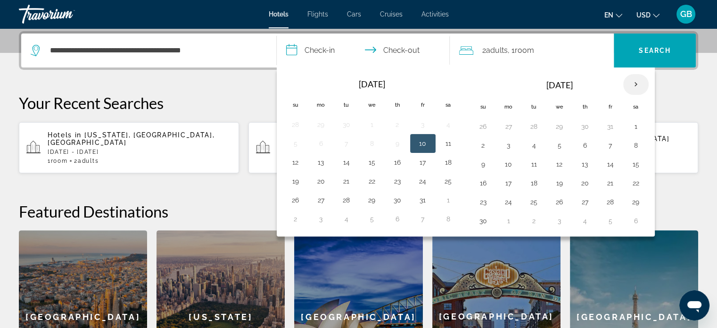
click at [628, 83] on th "Next month" at bounding box center [635, 84] width 25 height 21
click at [579, 199] on button "26" at bounding box center [585, 201] width 15 height 13
click at [632, 84] on th "Next month" at bounding box center [635, 84] width 25 height 21
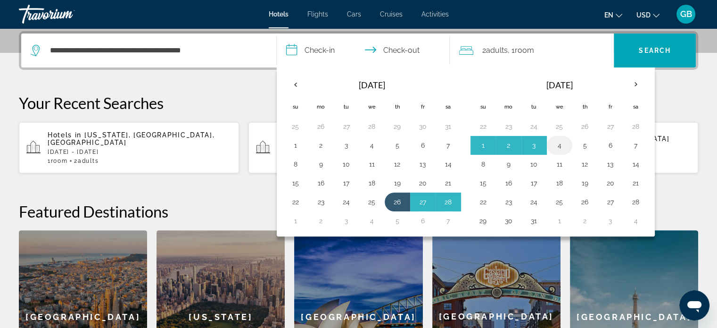
click at [560, 143] on button "4" at bounding box center [559, 145] width 15 height 13
type input "**********"
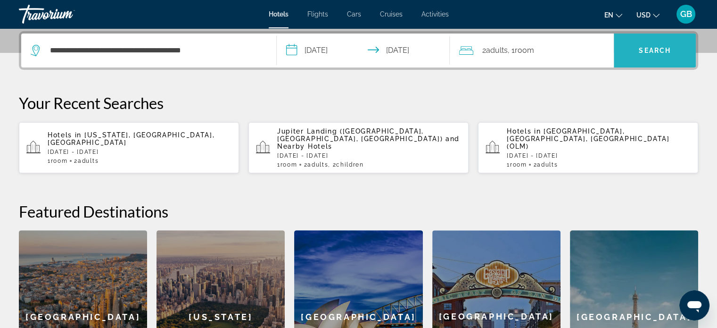
click at [647, 50] on span "Search" at bounding box center [655, 51] width 32 height 8
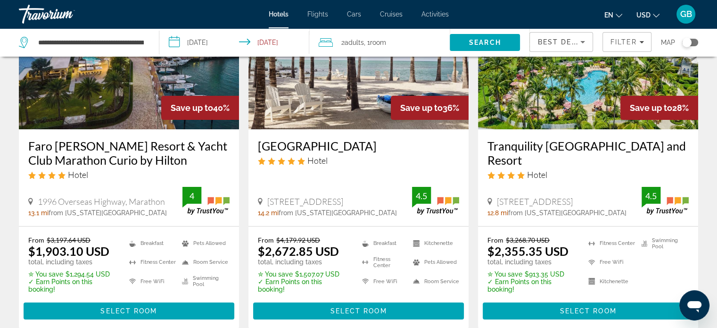
scroll to position [113, 0]
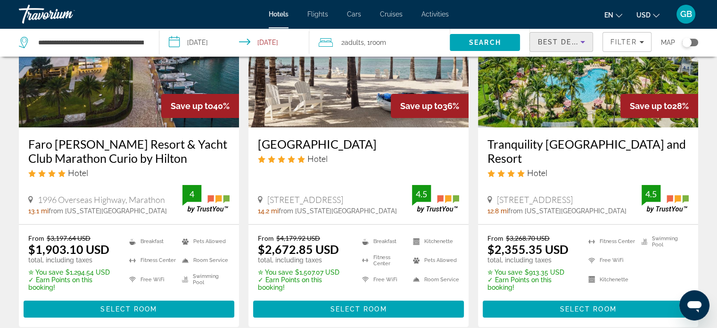
click at [581, 40] on icon "Sort by" at bounding box center [582, 41] width 11 height 11
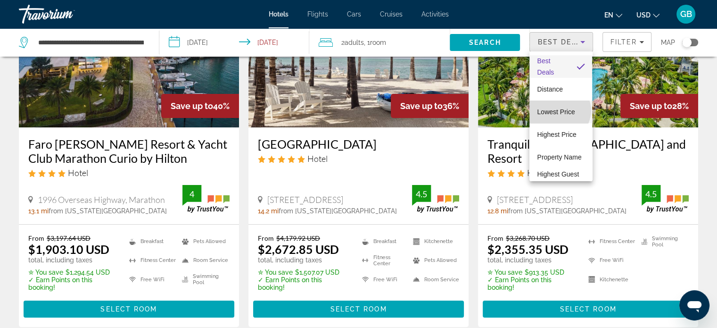
click at [559, 110] on span "Lowest Price" at bounding box center [556, 112] width 38 height 8
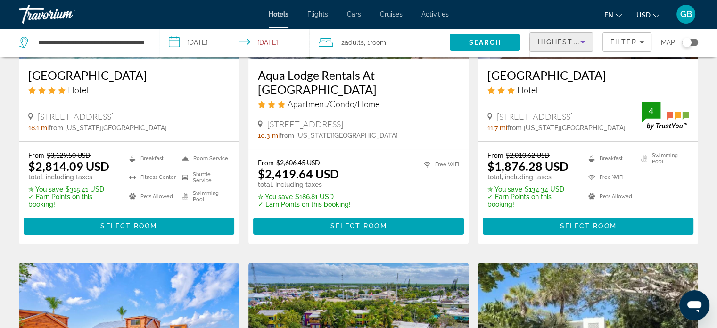
scroll to position [168, 0]
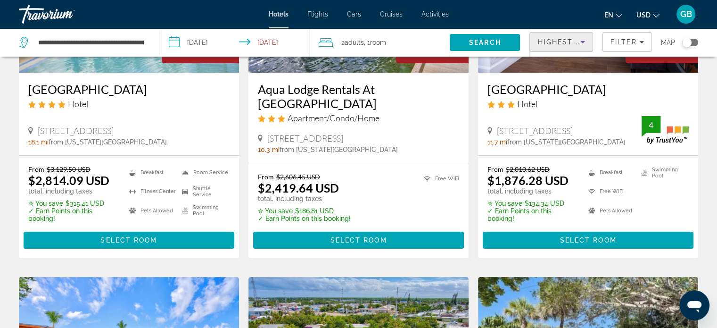
click at [576, 45] on span "Highest Guest Rating" at bounding box center [587, 42] width 98 height 8
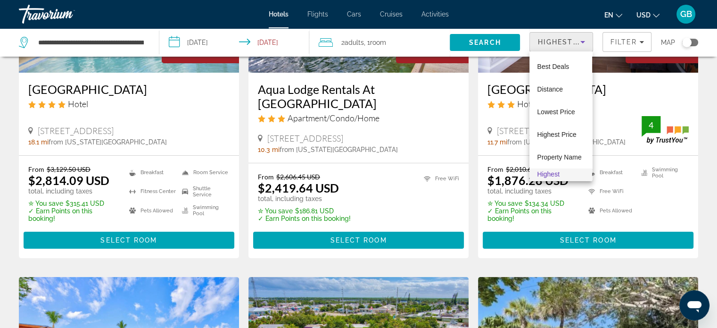
scroll to position [21, 0]
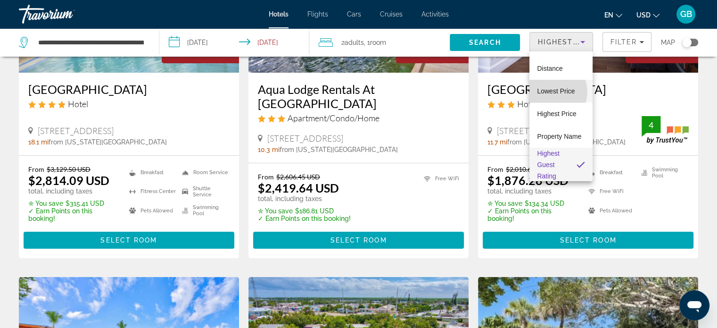
click at [553, 91] on span "Lowest Price" at bounding box center [556, 91] width 38 height 8
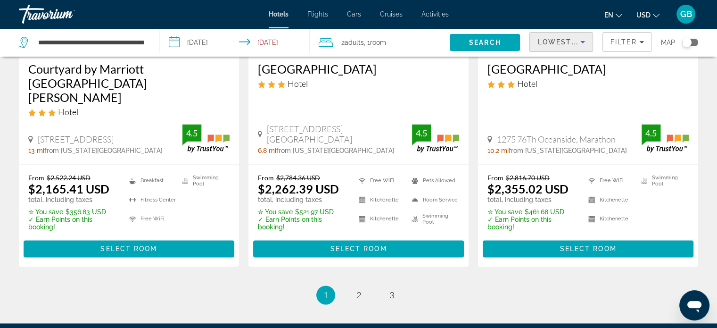
scroll to position [1284, 0]
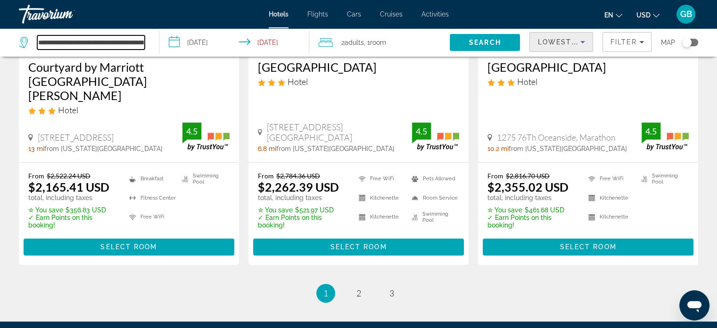
click at [112, 43] on input "**********" at bounding box center [91, 42] width 108 height 14
click at [117, 41] on input "**********" at bounding box center [91, 42] width 108 height 14
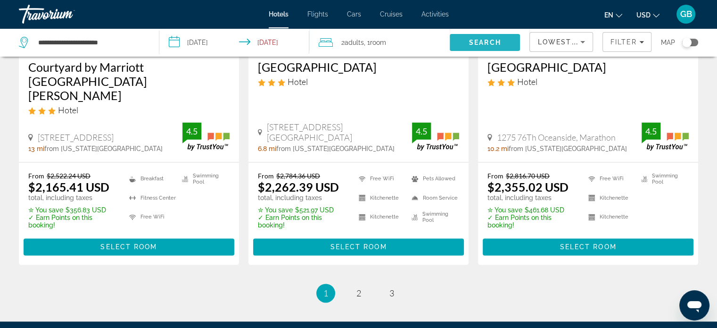
click at [483, 43] on span "Search" at bounding box center [485, 43] width 32 height 8
click at [481, 43] on span "Search" at bounding box center [485, 43] width 32 height 8
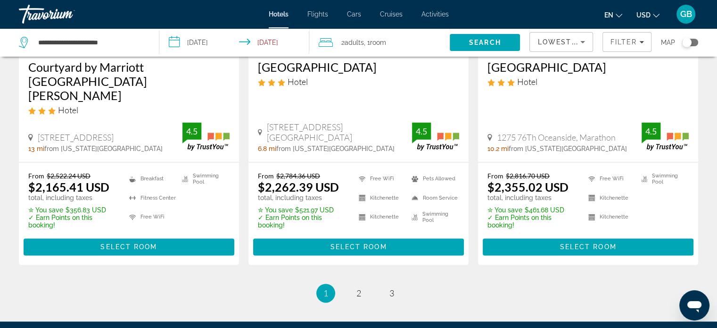
click at [696, 41] on div "Toggle map" at bounding box center [690, 43] width 16 height 8
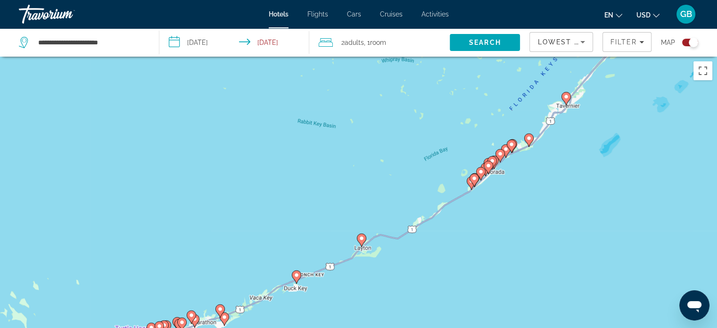
scroll to position [107, 0]
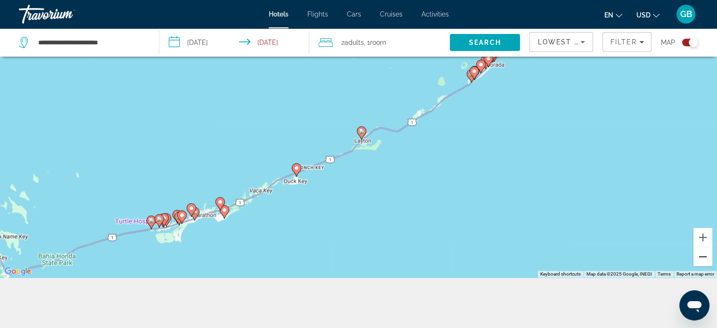
click at [701, 258] on button "Zoom out" at bounding box center [703, 256] width 19 height 19
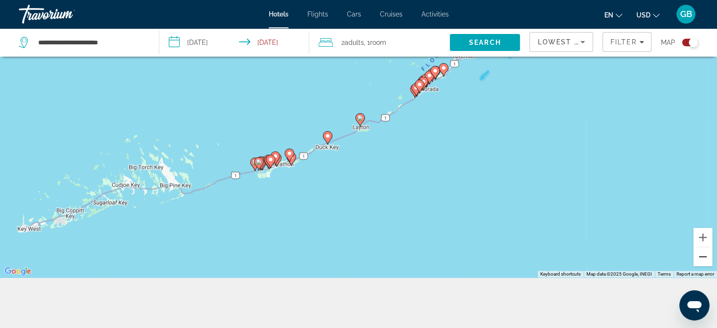
click at [701, 258] on button "Zoom out" at bounding box center [703, 256] width 19 height 19
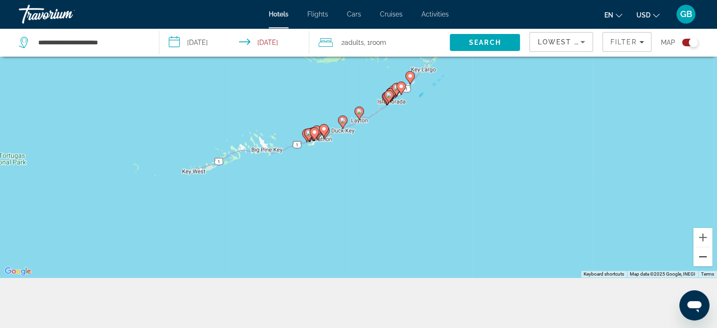
click at [701, 258] on button "Zoom out" at bounding box center [703, 256] width 19 height 19
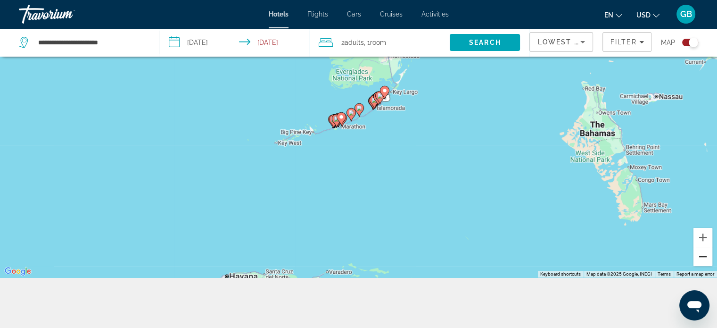
click at [701, 258] on button "Zoom out" at bounding box center [703, 256] width 19 height 19
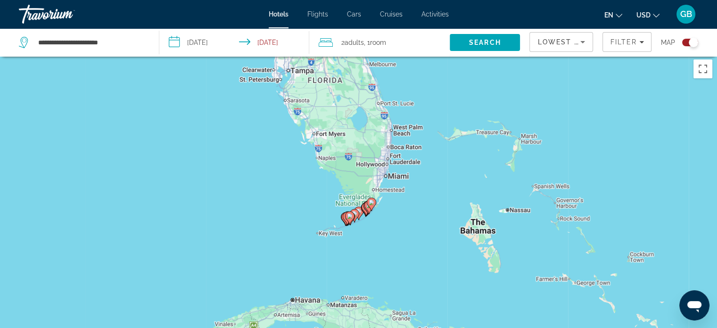
scroll to position [0, 0]
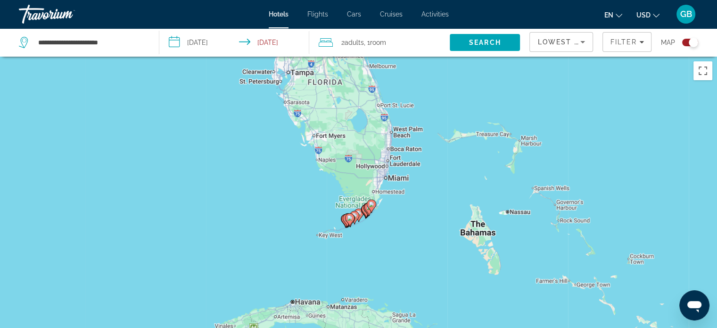
click at [297, 117] on div "To activate drag with keyboard, press Alt + Enter. Once in keyboard drag state,…" at bounding box center [358, 221] width 717 height 328
click at [302, 132] on div "To activate drag with keyboard, press Alt + Enter. Once in keyboard drag state,…" at bounding box center [358, 221] width 717 height 328
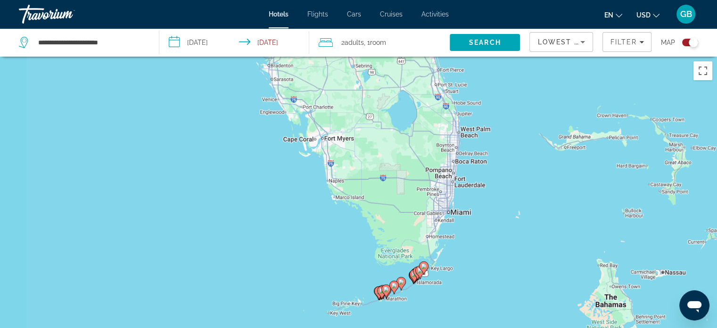
click at [302, 132] on div "To activate drag with keyboard, press Alt + Enter. Once in keyboard drag state,…" at bounding box center [358, 221] width 717 height 328
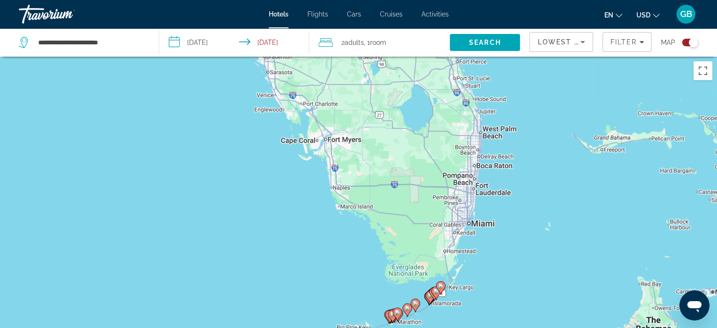
click at [313, 132] on div "To activate drag with keyboard, press Alt + Enter. Once in keyboard drag state,…" at bounding box center [358, 221] width 717 height 328
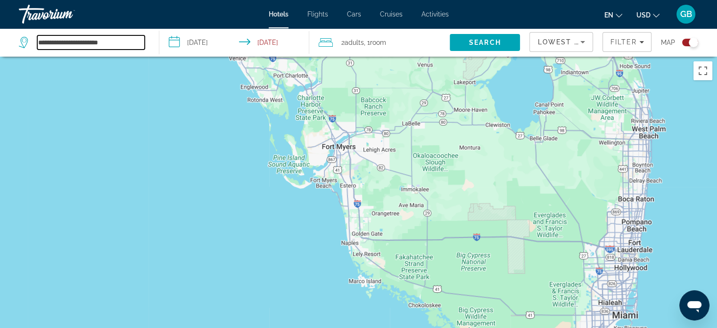
click at [57, 41] on input "**********" at bounding box center [91, 42] width 108 height 14
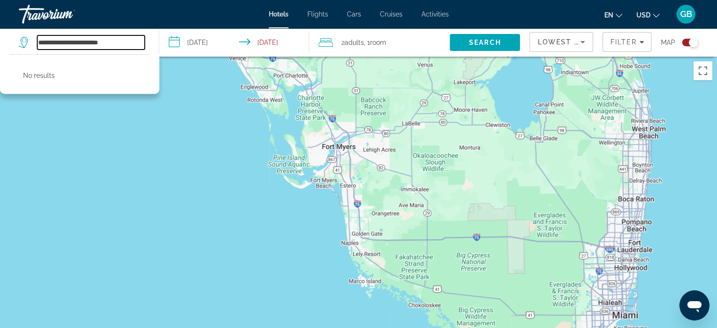
click at [57, 41] on input "**********" at bounding box center [91, 42] width 108 height 14
click at [99, 41] on input "**********" at bounding box center [91, 42] width 108 height 14
type input "*"
click at [81, 43] on input "Search hotel destination" at bounding box center [91, 42] width 108 height 14
click at [72, 45] on input "Search hotel destination" at bounding box center [91, 42] width 108 height 14
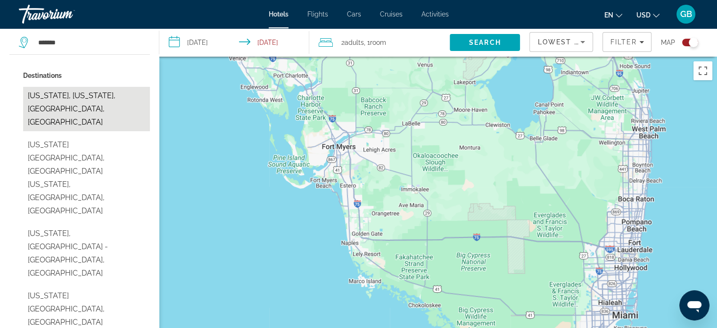
click at [52, 96] on button "Florida, Massachusetts, MA, United States" at bounding box center [86, 109] width 127 height 44
type input "**********"
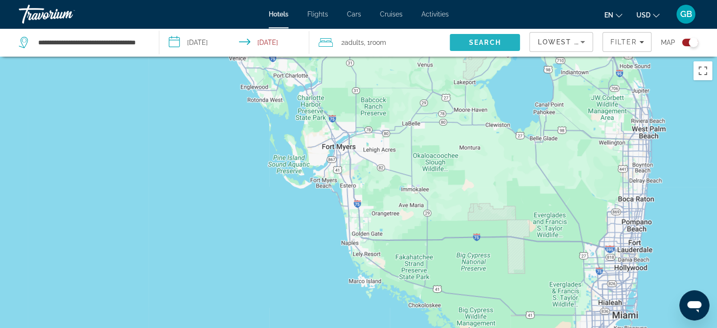
click at [478, 45] on span "Search" at bounding box center [485, 43] width 32 height 8
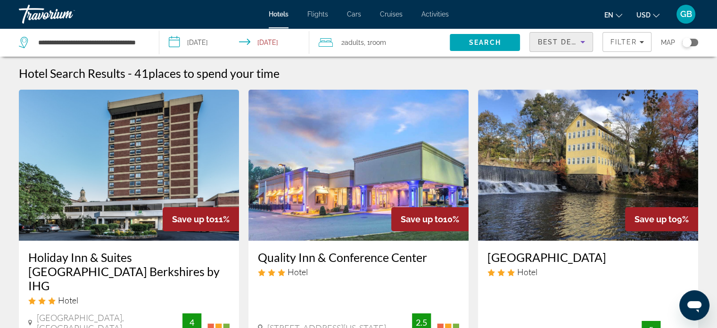
click at [579, 38] on icon "Sort by" at bounding box center [582, 41] width 11 height 11
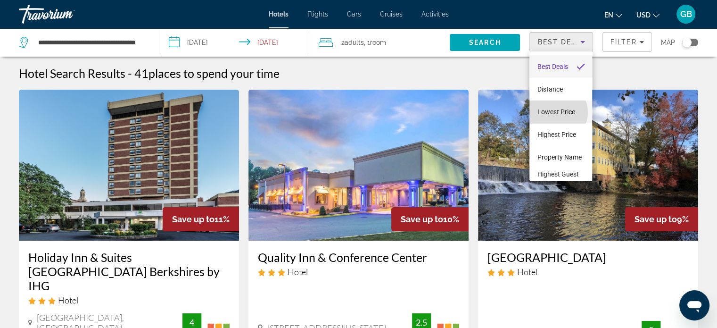
click at [557, 112] on span "Lowest Price" at bounding box center [556, 112] width 38 height 8
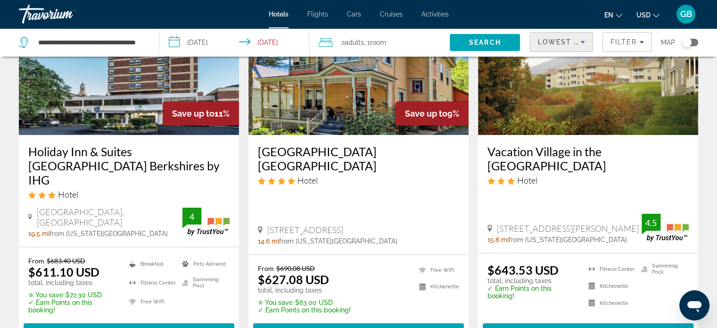
scroll to position [93, 0]
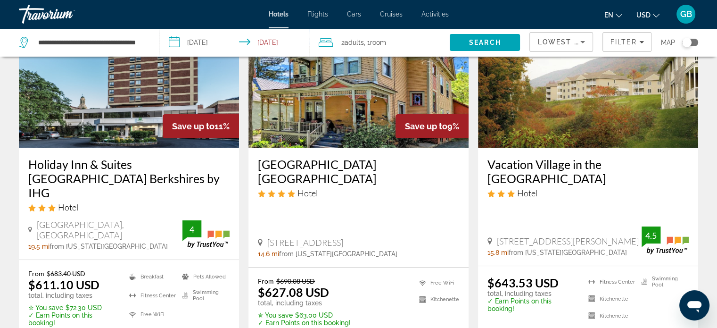
click at [694, 41] on div "Toggle map" at bounding box center [690, 43] width 16 height 8
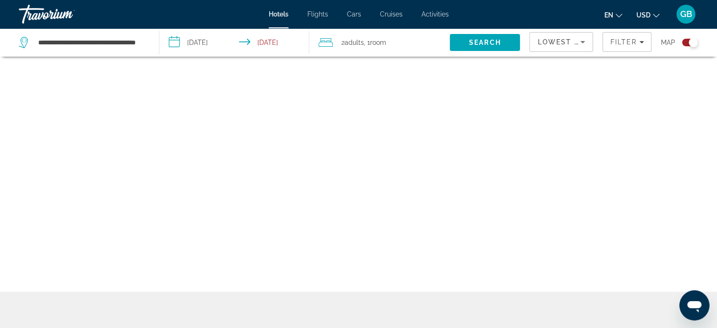
scroll to position [57, 0]
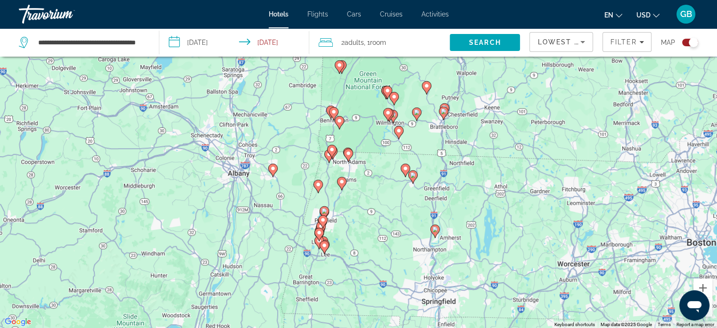
click at [708, 313] on button "Zoom out" at bounding box center [703, 307] width 19 height 19
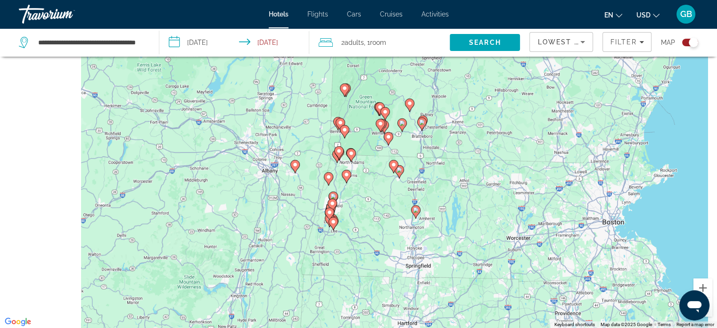
click at [708, 313] on button "Zoom out" at bounding box center [703, 307] width 19 height 19
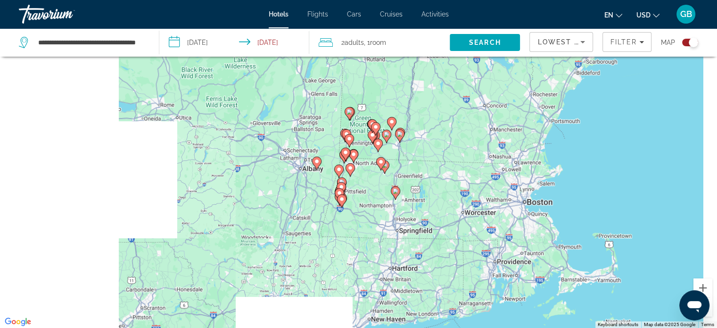
click at [708, 313] on button "Zoom out" at bounding box center [703, 307] width 19 height 19
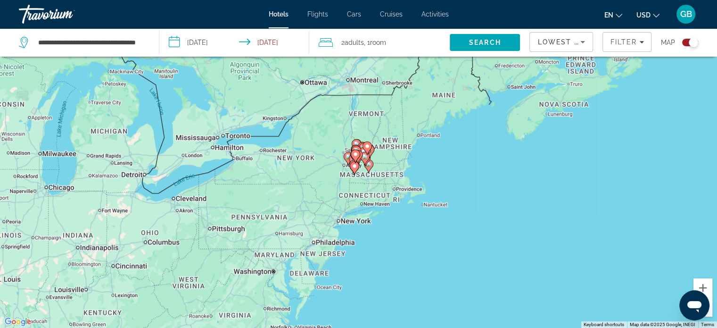
click at [708, 313] on button "Zoom out" at bounding box center [703, 307] width 19 height 19
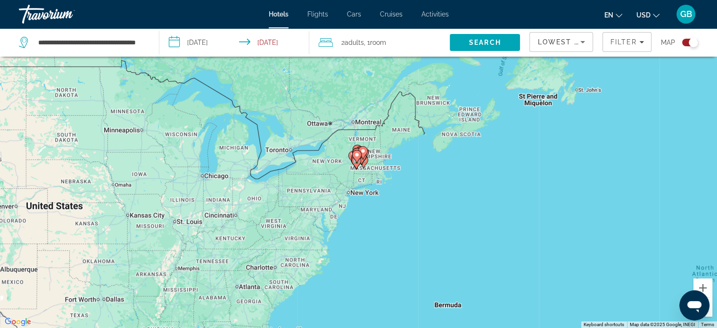
click at [360, 166] on gmp-advanced-marker "Main content" at bounding box center [356, 163] width 9 height 14
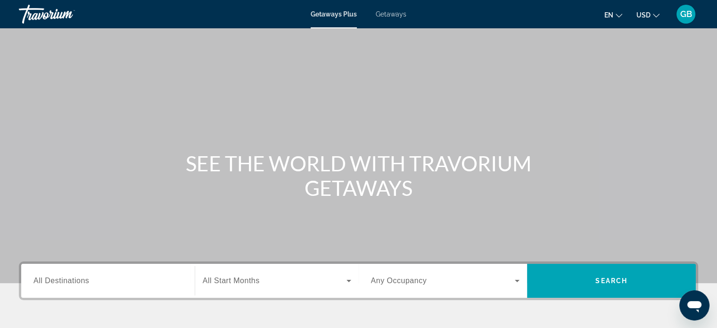
click at [75, 288] on div "Search widget" at bounding box center [107, 280] width 149 height 27
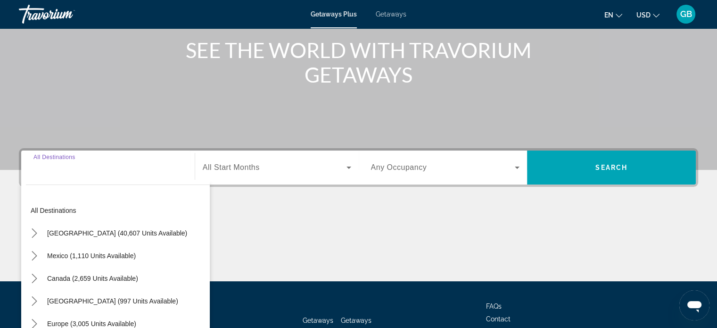
scroll to position [182, 0]
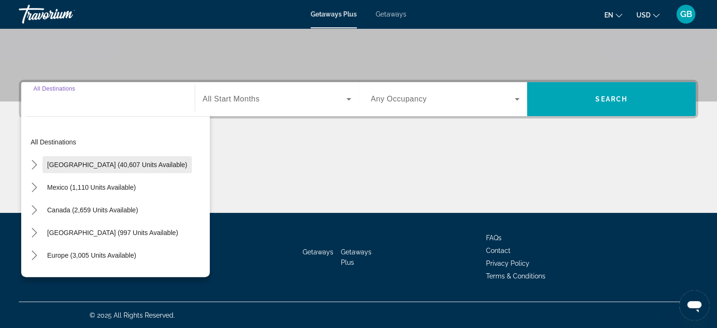
click at [119, 158] on span "Select destination: United States (40,607 units available)" at bounding box center [116, 164] width 149 height 23
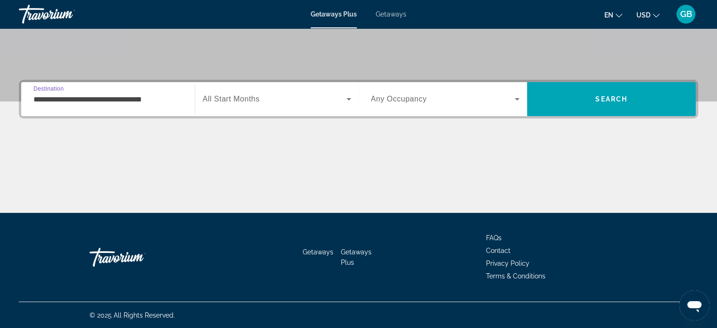
click at [106, 100] on input "**********" at bounding box center [107, 99] width 149 height 11
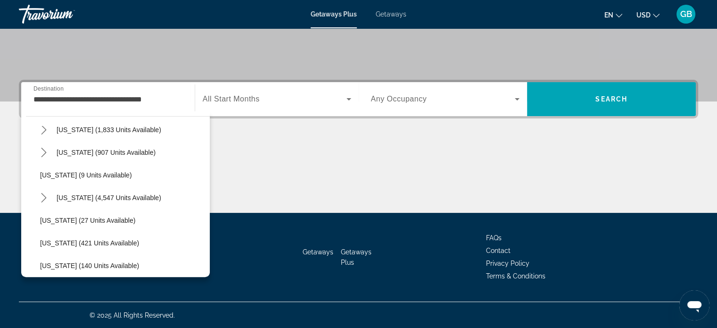
scroll to position [38, 0]
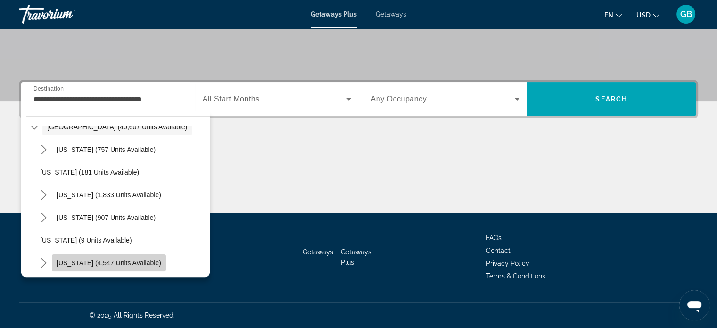
click at [130, 261] on span "Florida (4,547 units available)" at bounding box center [109, 263] width 105 height 8
type input "**********"
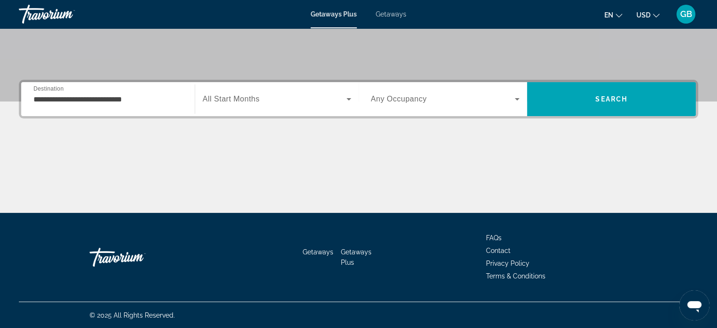
click at [239, 96] on span "All Start Months" at bounding box center [231, 99] width 57 height 8
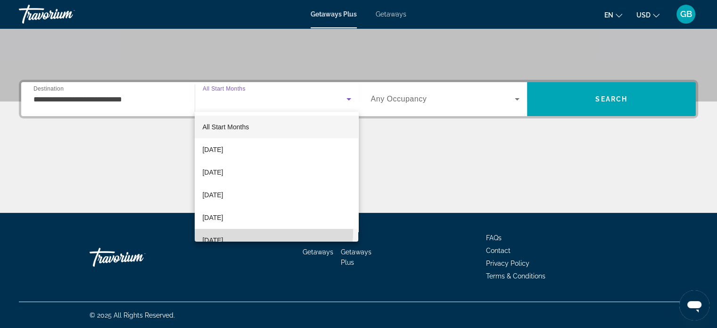
click at [232, 231] on mat-option "[DATE]" at bounding box center [277, 240] width 164 height 23
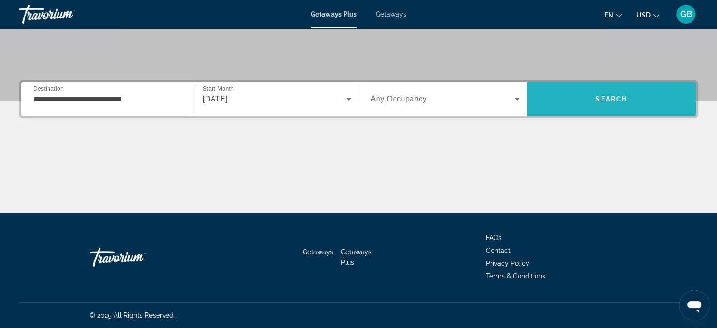
click at [603, 91] on span "Search" at bounding box center [611, 99] width 169 height 23
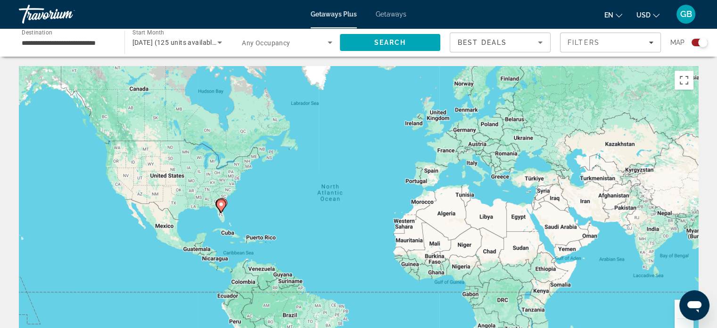
click at [676, 311] on button "Zoom in" at bounding box center [684, 308] width 19 height 19
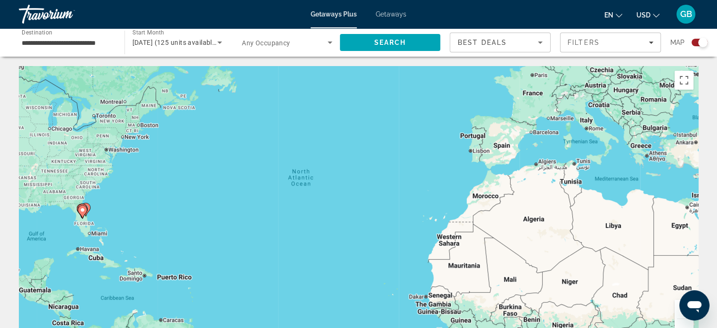
click at [676, 311] on button "Zoom in" at bounding box center [684, 308] width 19 height 19
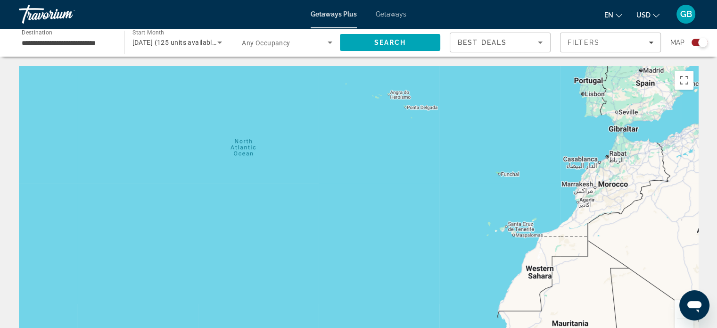
click at [123, 209] on div "Main content" at bounding box center [359, 207] width 680 height 283
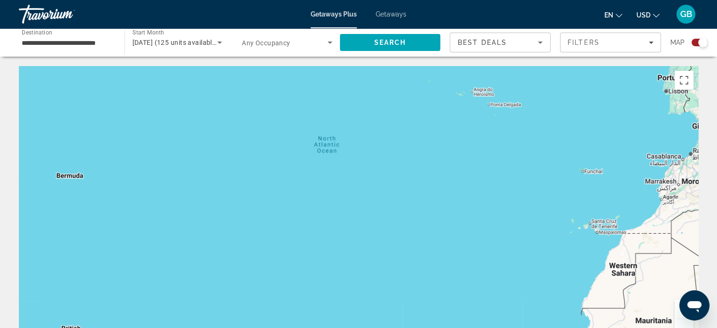
drag, startPoint x: 123, startPoint y: 209, endPoint x: 385, endPoint y: 171, distance: 265.5
click at [385, 171] on div "Main content" at bounding box center [359, 207] width 680 height 283
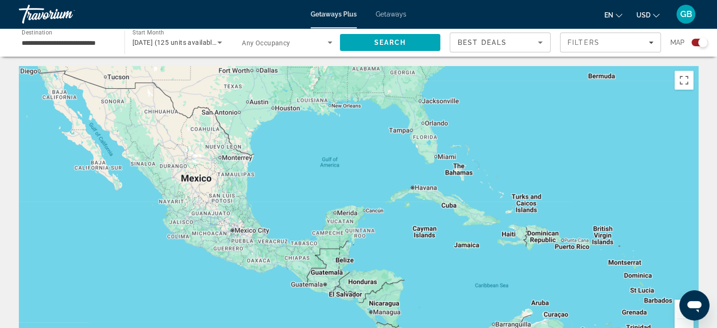
drag, startPoint x: 385, startPoint y: 171, endPoint x: 718, endPoint y: 114, distance: 337.3
click at [717, 114] on html "**********" at bounding box center [358, 164] width 717 height 328
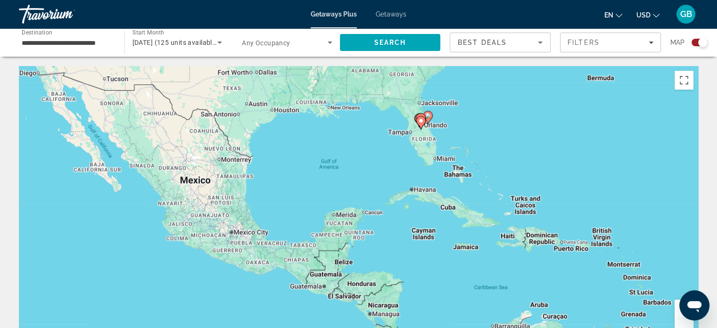
click at [428, 114] on image "Main content" at bounding box center [428, 116] width 6 height 6
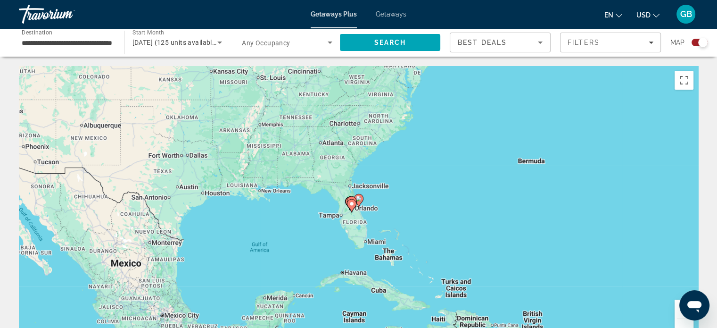
click at [357, 199] on image "Main content" at bounding box center [359, 199] width 6 height 6
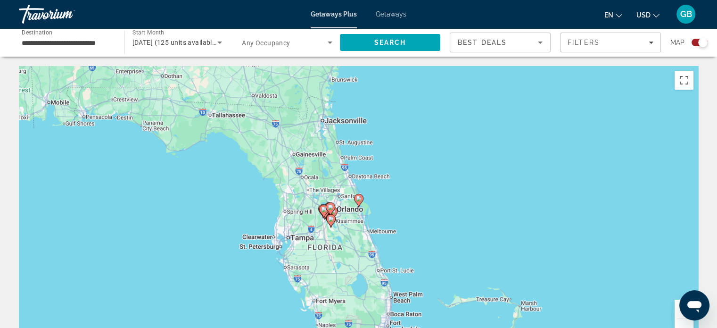
click at [357, 199] on image "Main content" at bounding box center [359, 199] width 6 height 6
type input "**********"
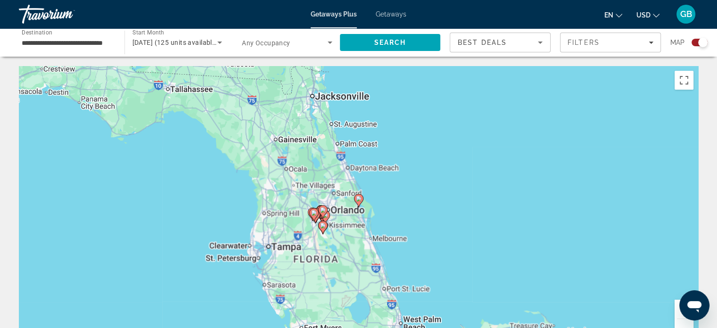
click at [357, 199] on image "Main content" at bounding box center [359, 199] width 6 height 6
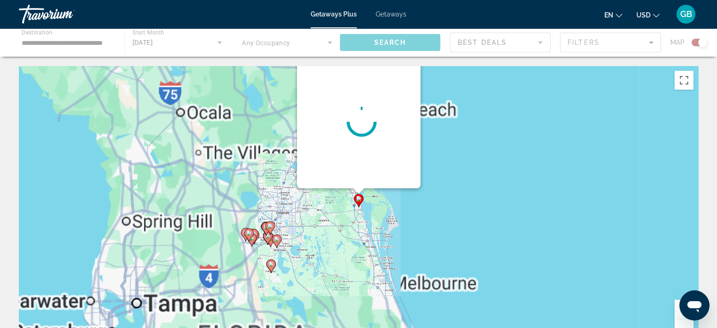
click at [357, 199] on image "Main content" at bounding box center [359, 199] width 6 height 6
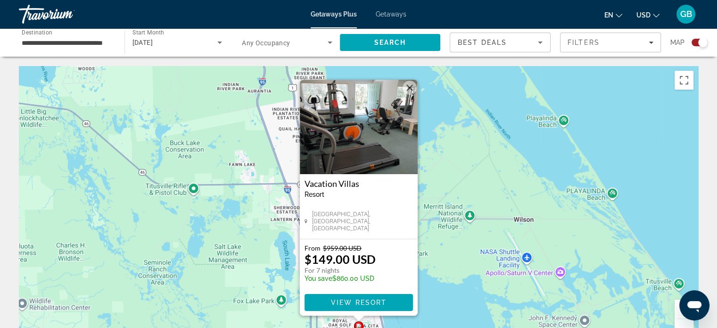
click at [409, 88] on button "Close" at bounding box center [410, 88] width 14 height 14
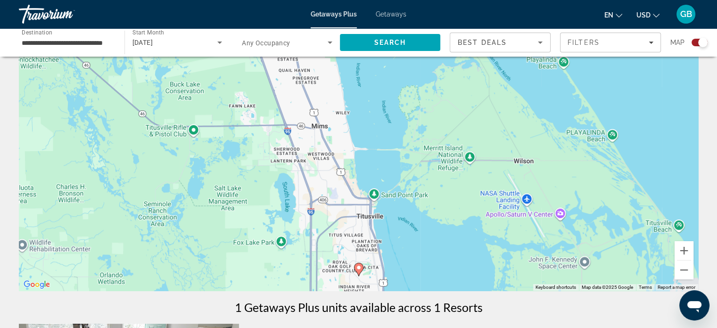
scroll to position [56, 0]
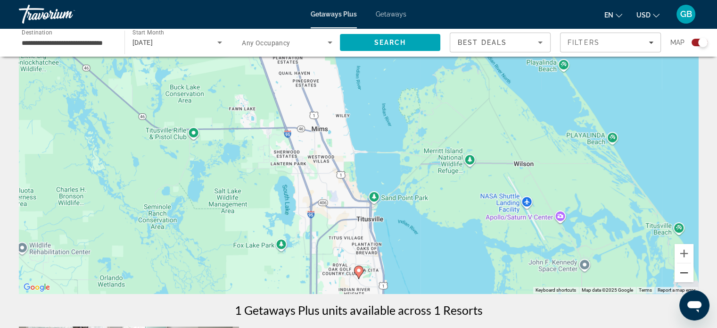
click at [685, 272] on button "Zoom out" at bounding box center [684, 272] width 19 height 19
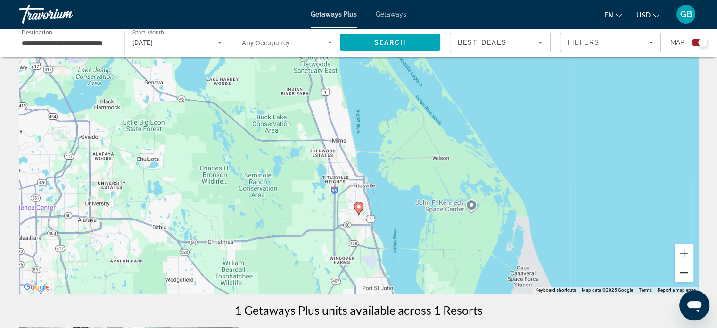
click at [685, 272] on button "Zoom out" at bounding box center [684, 272] width 19 height 19
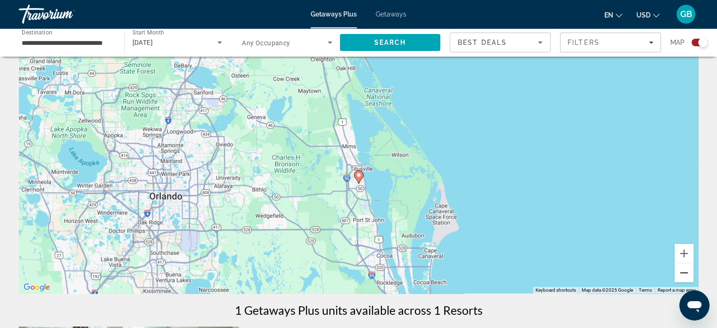
click at [685, 272] on button "Zoom out" at bounding box center [684, 272] width 19 height 19
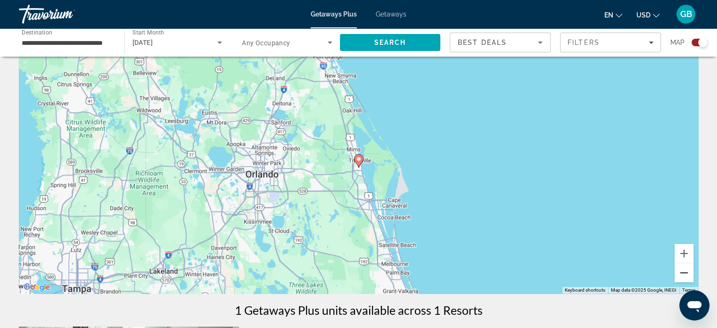
drag, startPoint x: 685, startPoint y: 272, endPoint x: 681, endPoint y: 274, distance: 4.9
click at [681, 274] on button "Zoom out" at bounding box center [684, 272] width 19 height 19
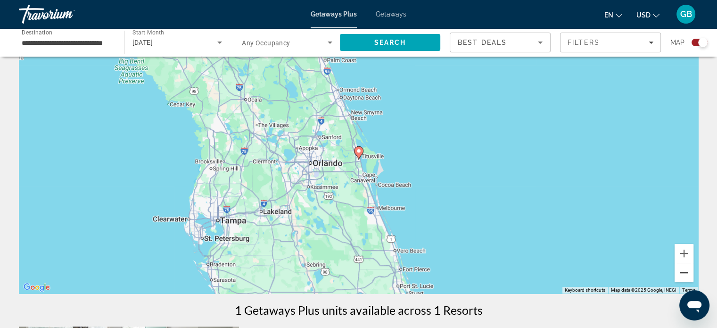
click at [681, 274] on button "Zoom out" at bounding box center [684, 272] width 19 height 19
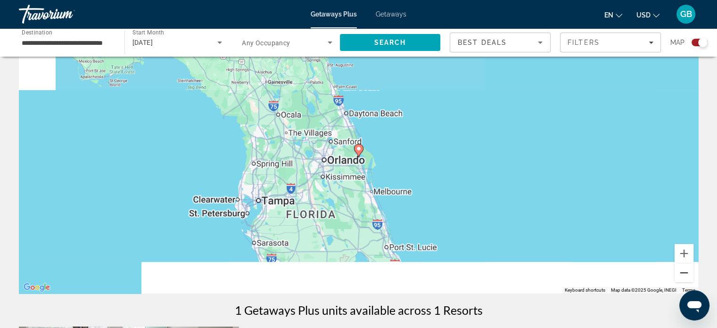
click at [681, 274] on button "Zoom out" at bounding box center [684, 272] width 19 height 19
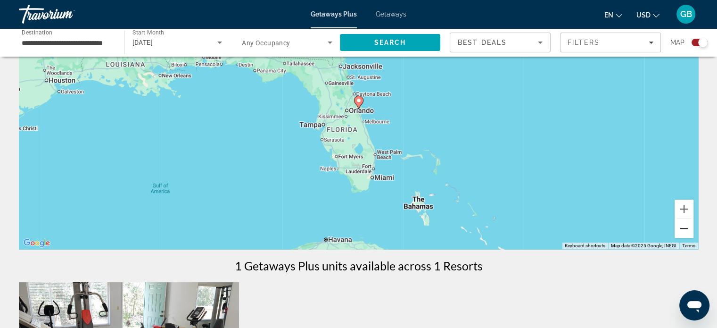
scroll to position [0, 0]
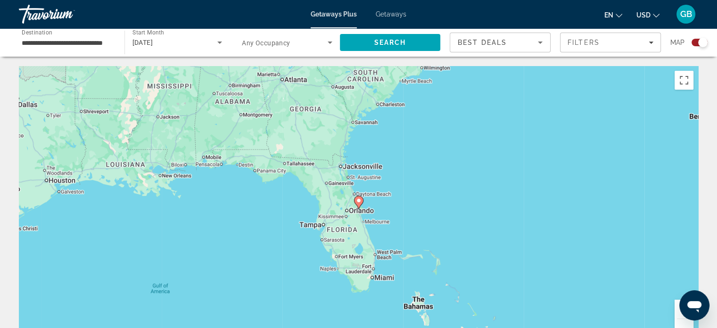
drag, startPoint x: 556, startPoint y: 4, endPoint x: 550, endPoint y: 3, distance: 6.1
click at [550, 3] on div "Getaways Plus Getaways en English Español Français Italiano Português русский U…" at bounding box center [358, 14] width 717 height 25
drag, startPoint x: 550, startPoint y: 3, endPoint x: 541, endPoint y: 5, distance: 9.1
click at [541, 5] on div "Getaways Plus Getaways en English Español Français Italiano Português русский U…" at bounding box center [358, 14] width 717 height 25
click at [397, 12] on span "Getaways" at bounding box center [391, 14] width 31 height 8
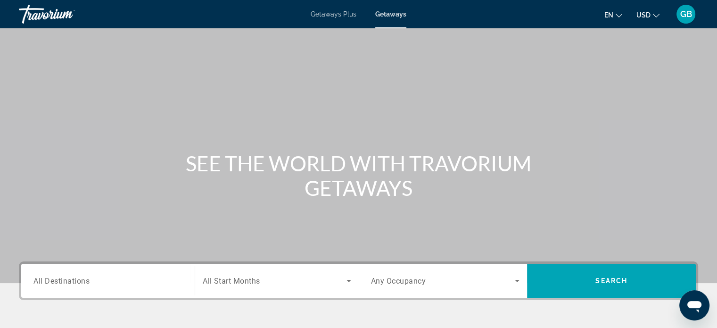
click at [73, 285] on div "Destination All Destinations" at bounding box center [107, 280] width 149 height 27
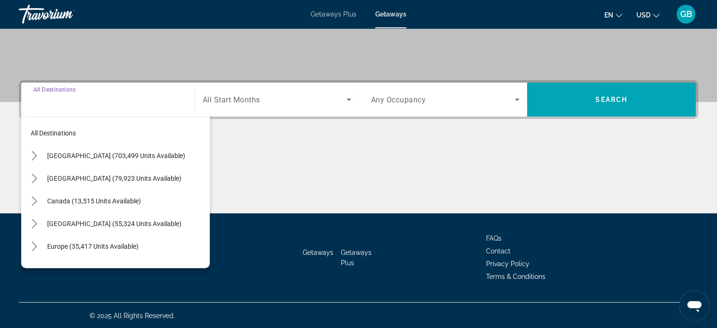
scroll to position [182, 0]
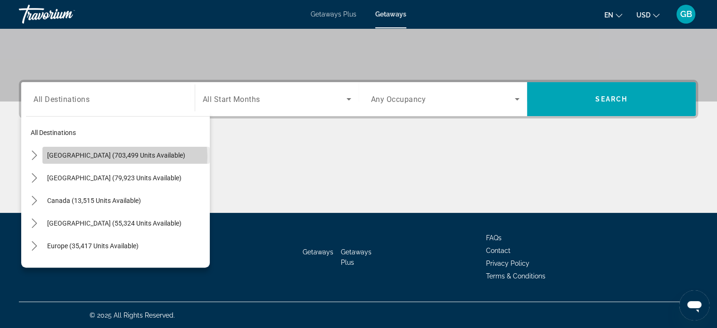
click at [124, 156] on span "[GEOGRAPHIC_DATA] (703,499 units available)" at bounding box center [116, 155] width 138 height 8
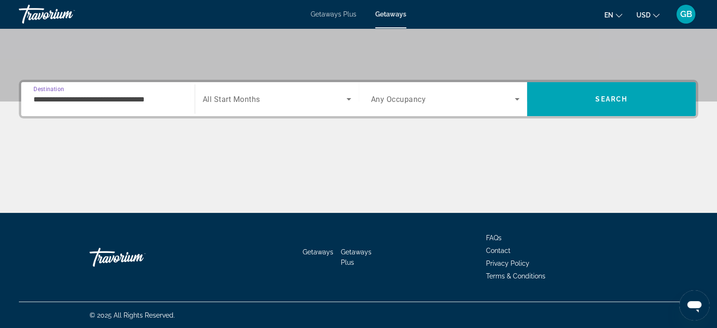
click at [153, 100] on input "**********" at bounding box center [107, 99] width 149 height 11
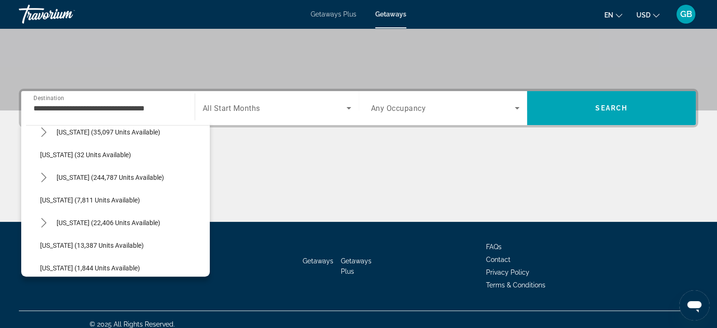
scroll to position [126, 0]
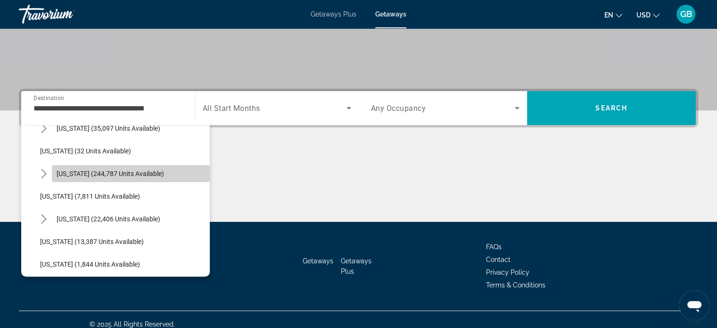
click at [140, 176] on span "[US_STATE] (244,787 units available)" at bounding box center [111, 174] width 108 height 8
type input "**********"
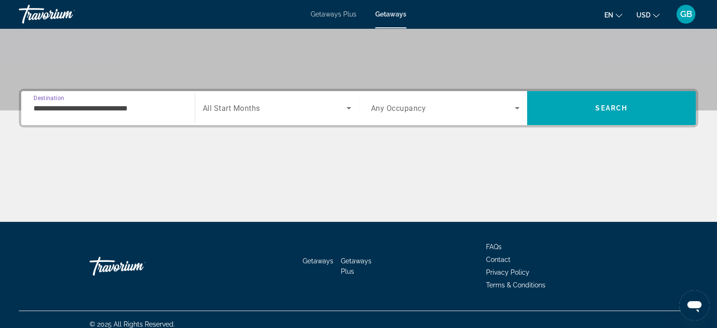
scroll to position [182, 0]
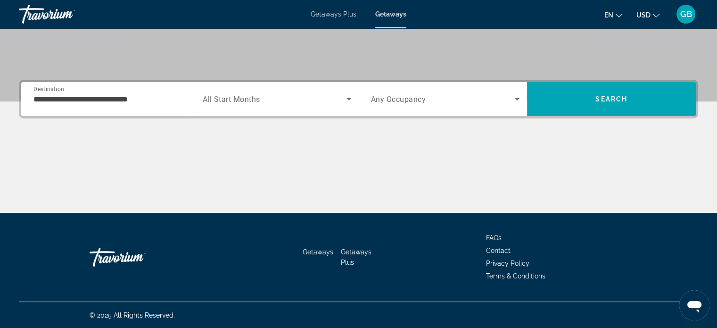
click at [251, 96] on span "All Start Months" at bounding box center [232, 99] width 58 height 9
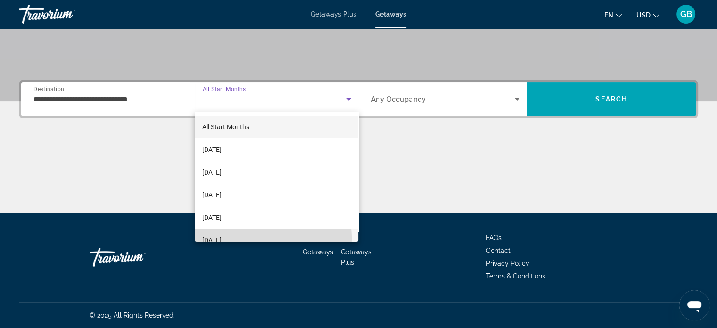
click at [222, 239] on span "[DATE]" at bounding box center [211, 239] width 19 height 11
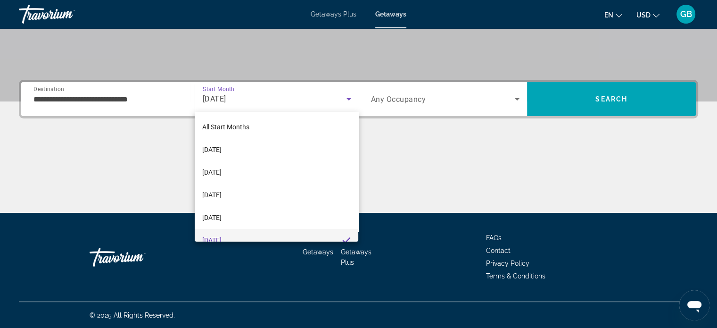
scroll to position [9, 0]
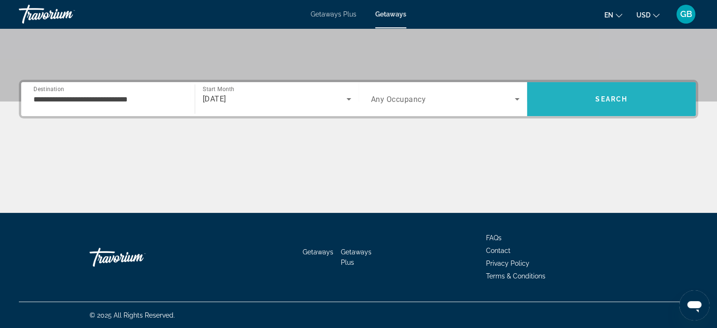
click at [576, 98] on span "Search" at bounding box center [611, 99] width 169 height 23
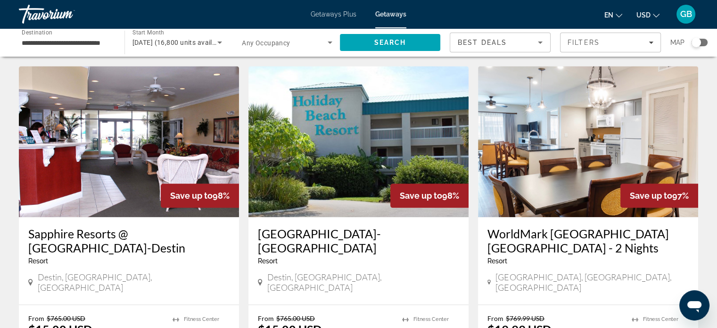
scroll to position [1054, 0]
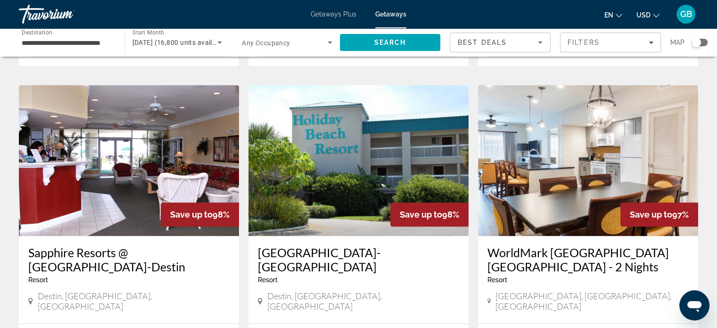
click at [705, 39] on div "Search widget" at bounding box center [696, 43] width 23 height 8
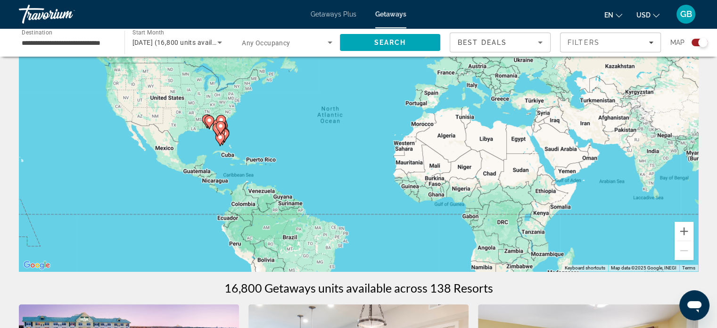
scroll to position [40, 0]
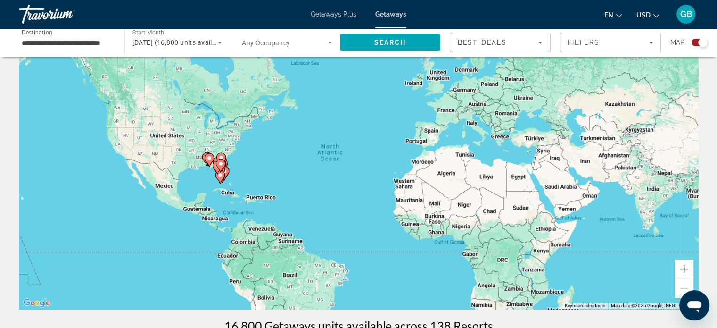
click at [684, 269] on button "Zoom in" at bounding box center [684, 268] width 19 height 19
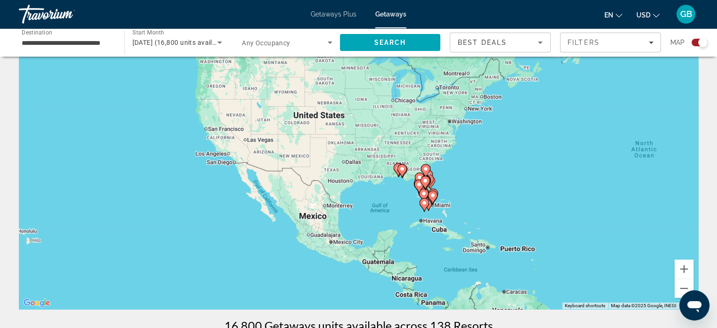
drag, startPoint x: 255, startPoint y: 222, endPoint x: 602, endPoint y: 234, distance: 347.3
click at [602, 234] on div "To activate drag with keyboard, press Alt + Enter. Once in keyboard drag state,…" at bounding box center [359, 167] width 680 height 283
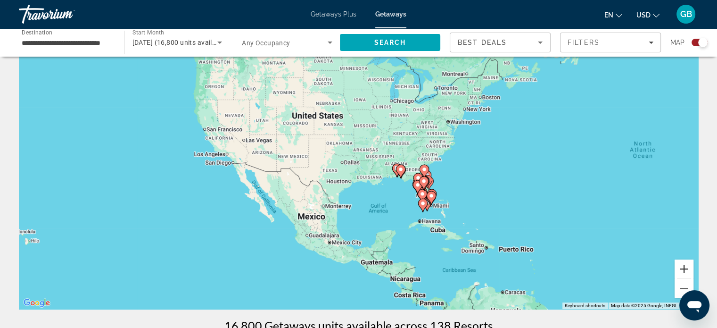
click at [681, 270] on button "Zoom in" at bounding box center [684, 268] width 19 height 19
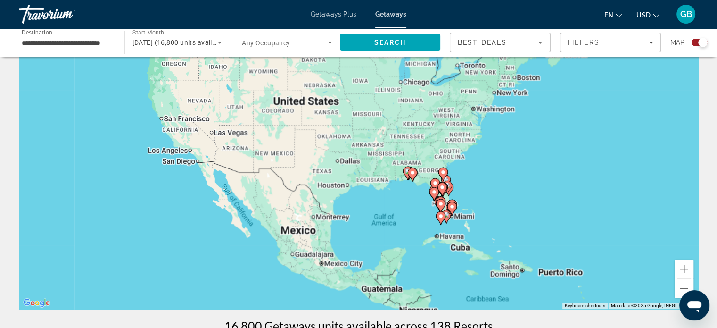
click at [681, 270] on button "Zoom in" at bounding box center [684, 268] width 19 height 19
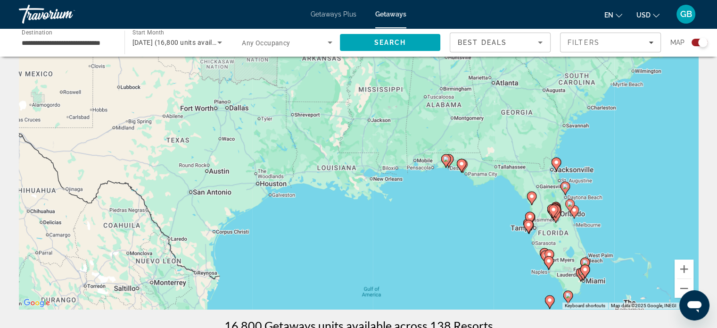
drag, startPoint x: 524, startPoint y: 255, endPoint x: 462, endPoint y: 216, distance: 73.0
click at [462, 216] on div "To activate drag with keyboard, press Alt + Enter. Once in keyboard drag state,…" at bounding box center [359, 167] width 680 height 283
click at [488, 220] on div "To activate drag with keyboard, press Alt + Enter. Once in keyboard drag state,…" at bounding box center [359, 167] width 680 height 283
drag, startPoint x: 488, startPoint y: 220, endPoint x: 464, endPoint y: 201, distance: 29.9
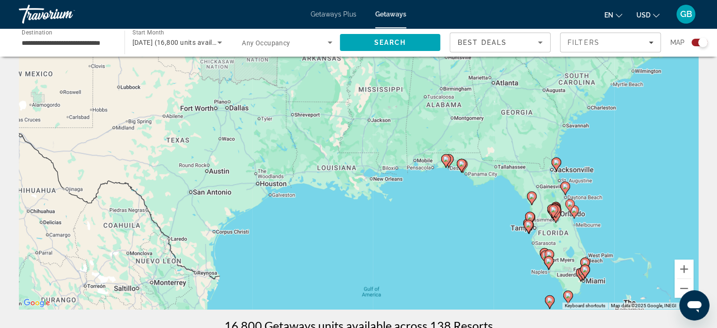
click at [464, 201] on div "To activate drag with keyboard, press Alt + Enter. Once in keyboard drag state,…" at bounding box center [359, 167] width 680 height 283
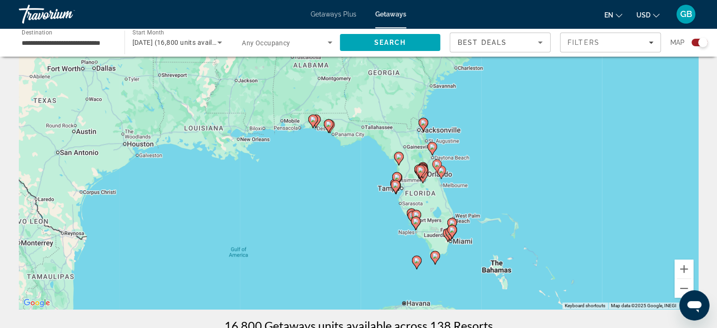
drag, startPoint x: 464, startPoint y: 201, endPoint x: 360, endPoint y: 185, distance: 105.0
click at [360, 185] on div "To activate drag with keyboard, press Alt + Enter. Once in keyboard drag state,…" at bounding box center [359, 167] width 680 height 283
click at [398, 174] on image "Main content" at bounding box center [397, 176] width 6 height 6
click at [398, 174] on div "To activate drag with keyboard, press Alt + Enter. Once in keyboard drag state,…" at bounding box center [359, 167] width 680 height 283
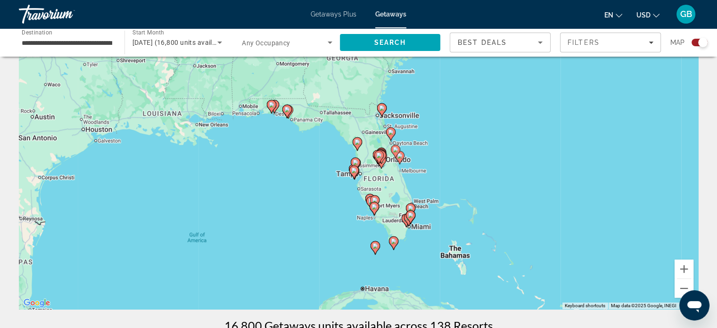
click at [379, 158] on image "Main content" at bounding box center [379, 155] width 6 height 6
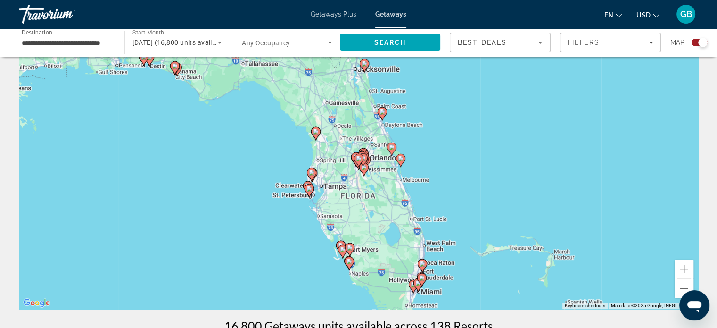
click at [379, 158] on div "To navigate, press the arrow keys. To activate drag with keyboard, press Alt + …" at bounding box center [359, 167] width 680 height 283
click at [379, 158] on div "To activate drag with keyboard, press Alt + Enter. Once in keyboard drag state,…" at bounding box center [359, 167] width 680 height 283
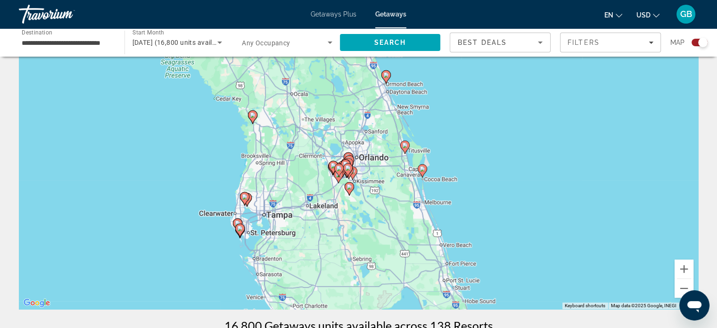
click at [246, 200] on icon "Main content" at bounding box center [244, 198] width 8 height 12
type input "**********"
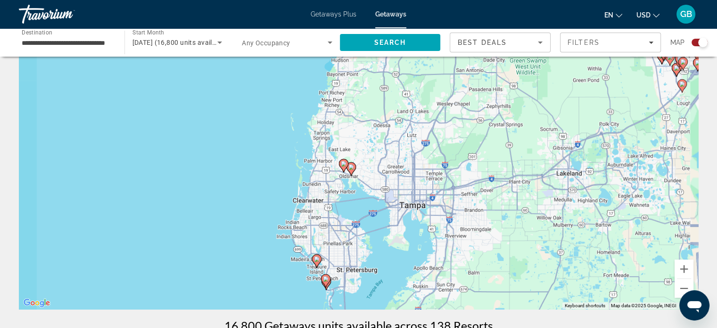
click at [246, 200] on div "To activate drag with keyboard, press Alt + Enter. Once in keyboard drag state,…" at bounding box center [359, 167] width 680 height 283
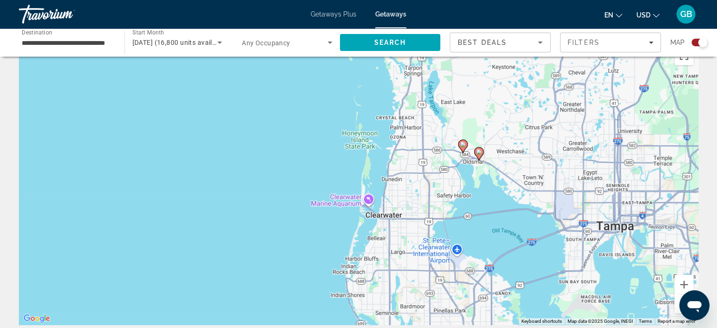
scroll to position [0, 0]
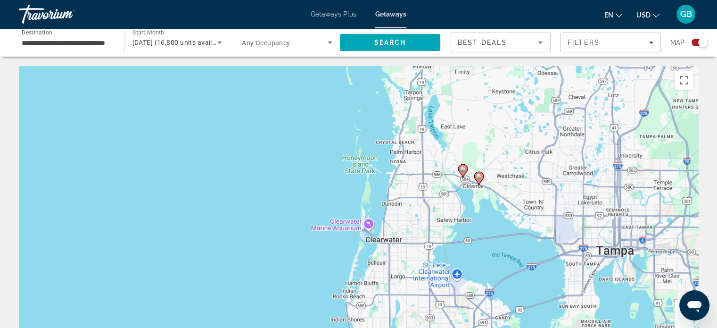
click at [479, 180] on icon "Main content" at bounding box center [478, 178] width 8 height 12
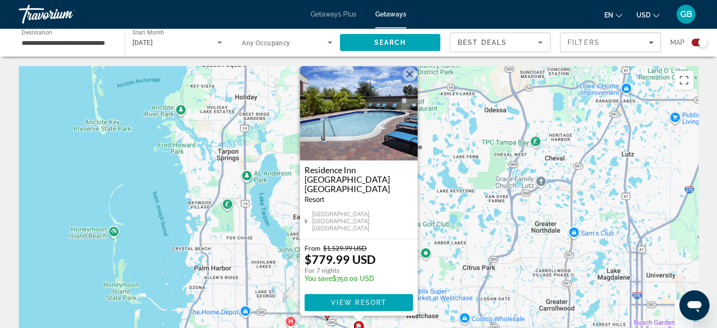
click at [473, 252] on div "To activate drag with keyboard, press Alt + Enter. Once in keyboard drag state,…" at bounding box center [359, 207] width 680 height 283
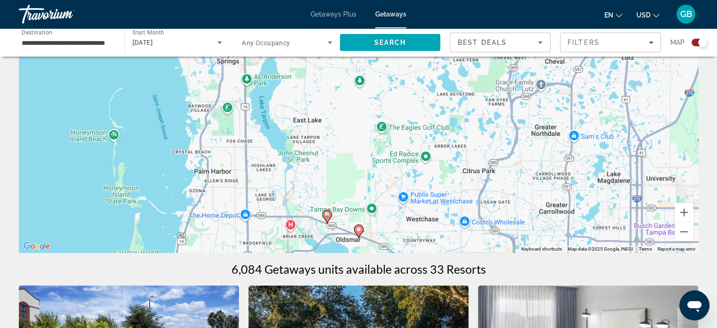
scroll to position [94, 0]
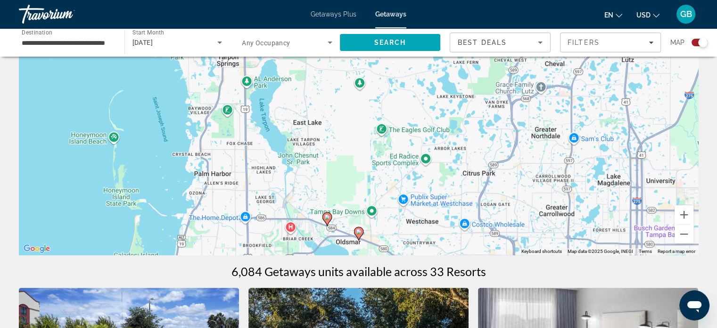
click at [550, 175] on div "To activate drag with keyboard, press Alt + Enter. Once in keyboard drag state,…" at bounding box center [359, 113] width 680 height 283
click at [549, 173] on div "To activate drag with keyboard, press Alt + Enter. Once in keyboard drag state,…" at bounding box center [359, 113] width 680 height 283
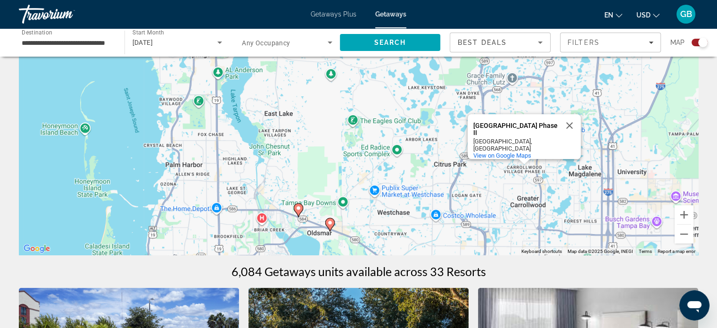
drag, startPoint x: 540, startPoint y: 157, endPoint x: 482, endPoint y: 177, distance: 61.3
click at [482, 177] on div "To activate drag with keyboard, press Alt + Enter. Once in keyboard drag state,…" at bounding box center [359, 113] width 680 height 283
click at [450, 212] on div "To activate drag with keyboard, press Alt + Enter. Once in keyboard drag state,…" at bounding box center [359, 113] width 680 height 283
drag, startPoint x: 450, startPoint y: 212, endPoint x: 430, endPoint y: 176, distance: 41.4
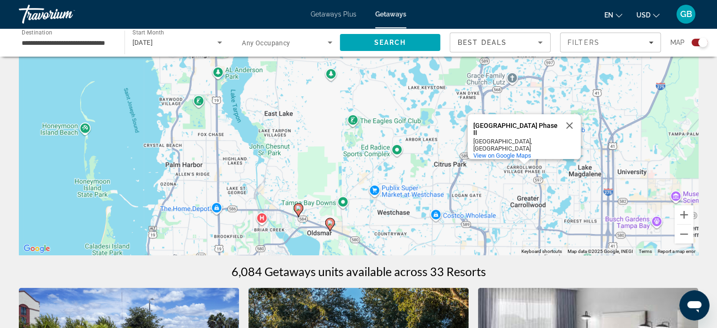
click at [430, 176] on div "To activate drag with keyboard, press Alt + Enter. Once in keyboard drag state,…" at bounding box center [359, 113] width 680 height 283
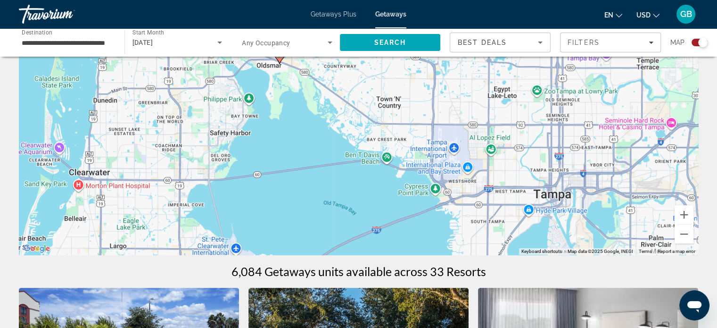
drag, startPoint x: 430, startPoint y: 176, endPoint x: 417, endPoint y: 62, distance: 114.4
click at [417, 62] on div "To activate drag with keyboard, press Alt + Enter. Once in keyboard drag state,…" at bounding box center [359, 113] width 680 height 283
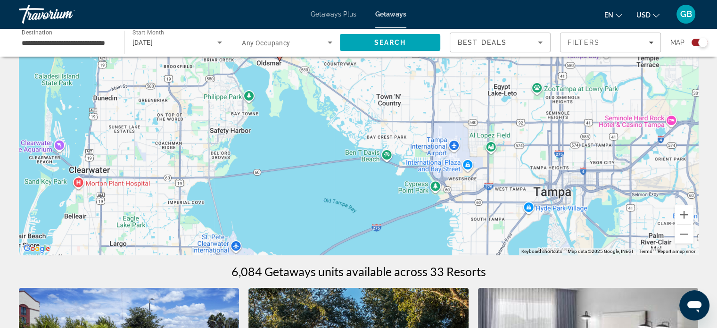
click at [579, 228] on div "To activate drag with keyboard, press Alt + Enter. Once in keyboard drag state,…" at bounding box center [359, 113] width 680 height 283
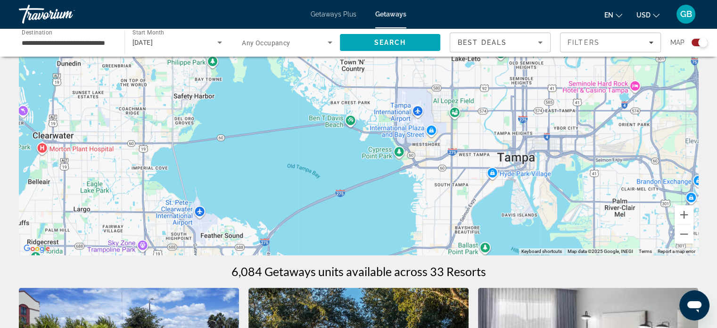
drag, startPoint x: 579, startPoint y: 228, endPoint x: 615, endPoint y: 114, distance: 119.6
click at [615, 114] on div "To activate drag with keyboard, press Alt + Enter. Once in keyboard drag state,…" at bounding box center [359, 113] width 680 height 283
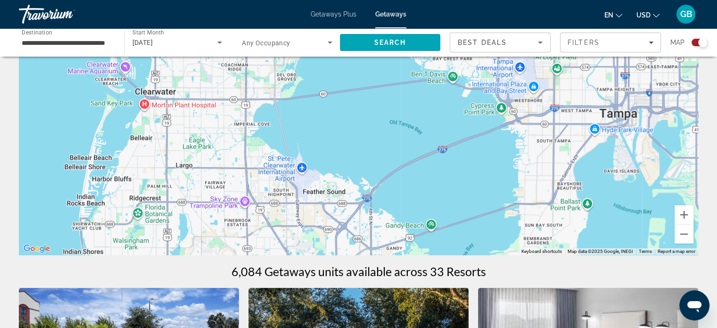
drag, startPoint x: 467, startPoint y: 195, endPoint x: 570, endPoint y: 143, distance: 115.6
click at [570, 143] on div "To activate drag with keyboard, press Alt + Enter. Once in keyboard drag state,…" at bounding box center [359, 113] width 680 height 283
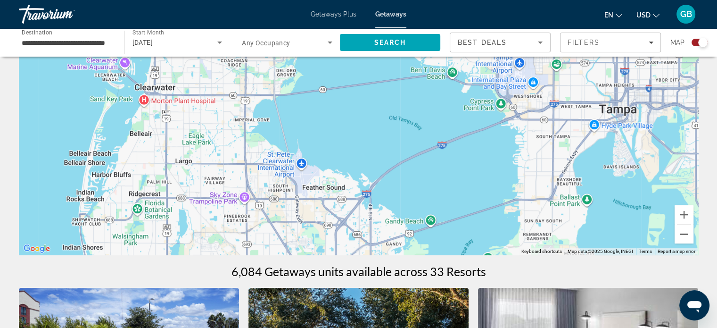
click at [683, 230] on button "Zoom out" at bounding box center [684, 233] width 19 height 19
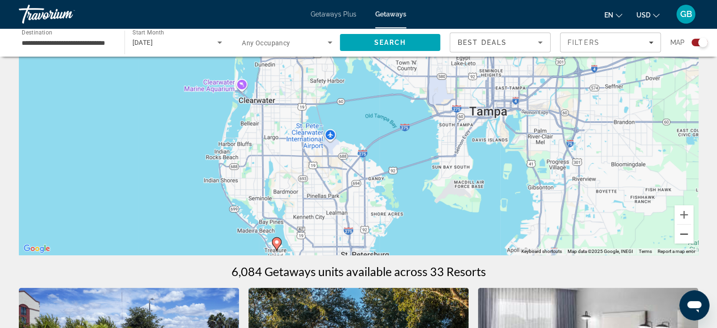
click at [683, 230] on button "Zoom out" at bounding box center [684, 233] width 19 height 19
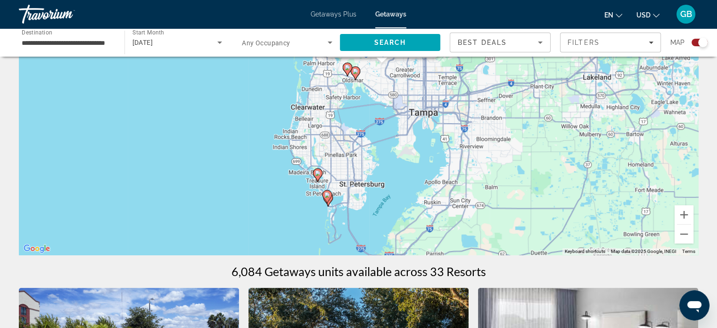
click at [555, 179] on div "To activate drag with keyboard, press Alt + Enter. Once in keyboard drag state,…" at bounding box center [359, 113] width 680 height 283
drag, startPoint x: 555, startPoint y: 179, endPoint x: 514, endPoint y: 198, distance: 44.5
click at [514, 198] on div "To activate drag with keyboard, press Alt + Enter. Once in keyboard drag state,…" at bounding box center [359, 113] width 680 height 283
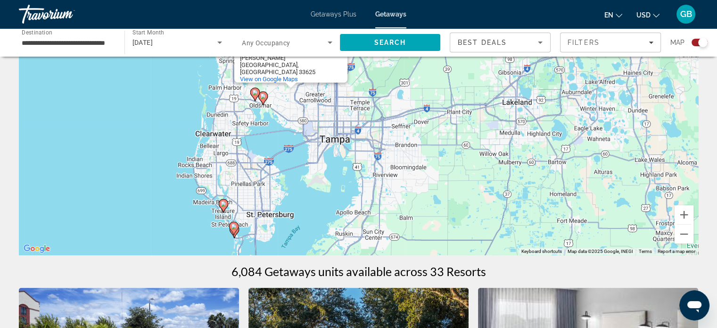
drag, startPoint x: 514, startPoint y: 198, endPoint x: 448, endPoint y: 241, distance: 79.0
click at [448, 241] on div "To activate drag with keyboard, press Alt + Enter. Once in keyboard drag state,…" at bounding box center [359, 113] width 680 height 283
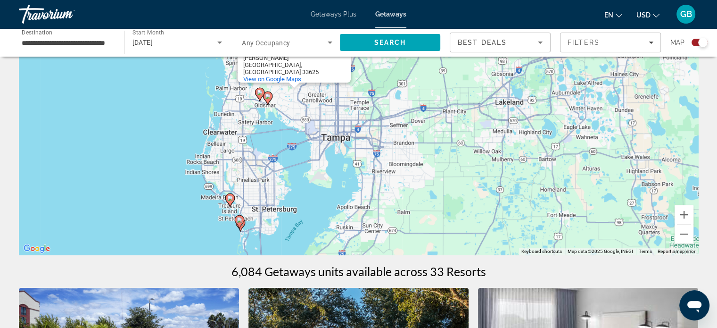
click at [231, 198] on image "Main content" at bounding box center [230, 198] width 6 height 6
click at [359, 113] on div "To navigate, press the arrow keys. To activate drag with keyboard, press Alt + …" at bounding box center [699, 113] width 680 height 0
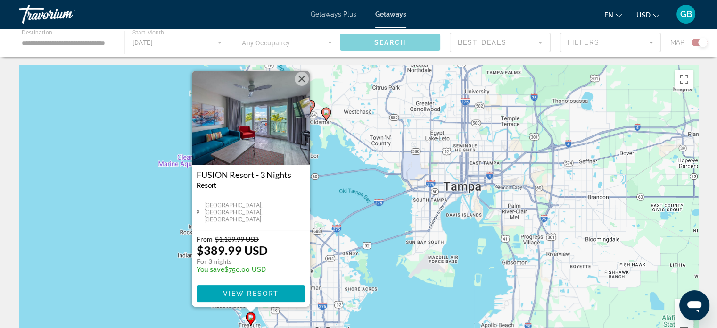
scroll to position [0, 0]
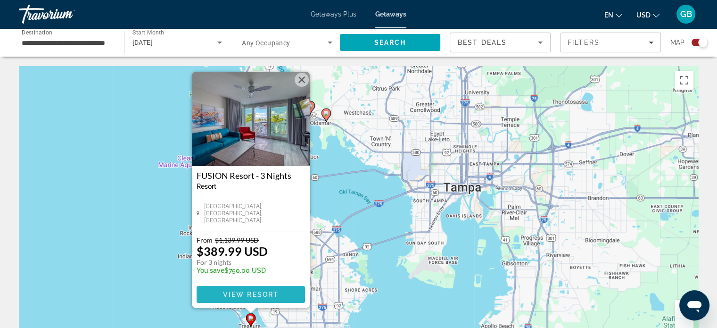
click at [262, 292] on span "View Resort" at bounding box center [251, 294] width 56 height 8
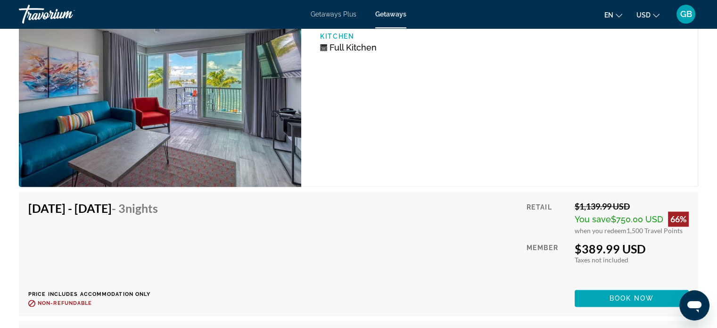
scroll to position [1451, 0]
